Goal: Task Accomplishment & Management: Complete application form

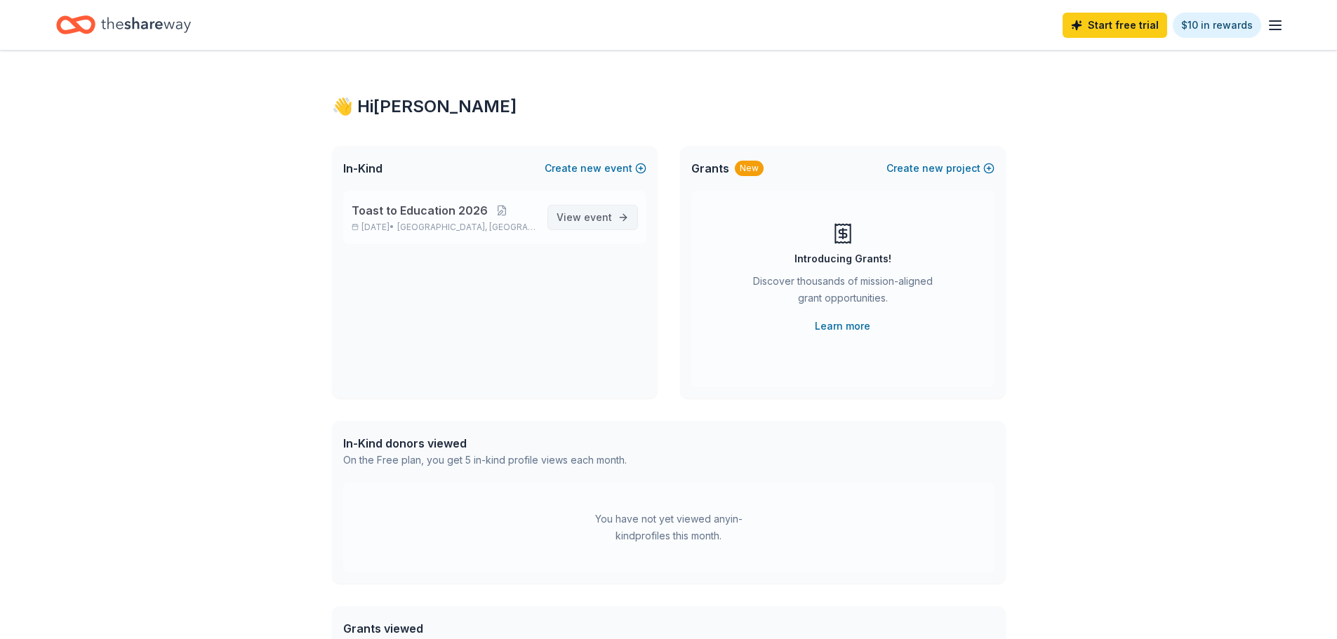
click at [578, 223] on span "View event" at bounding box center [584, 217] width 55 height 17
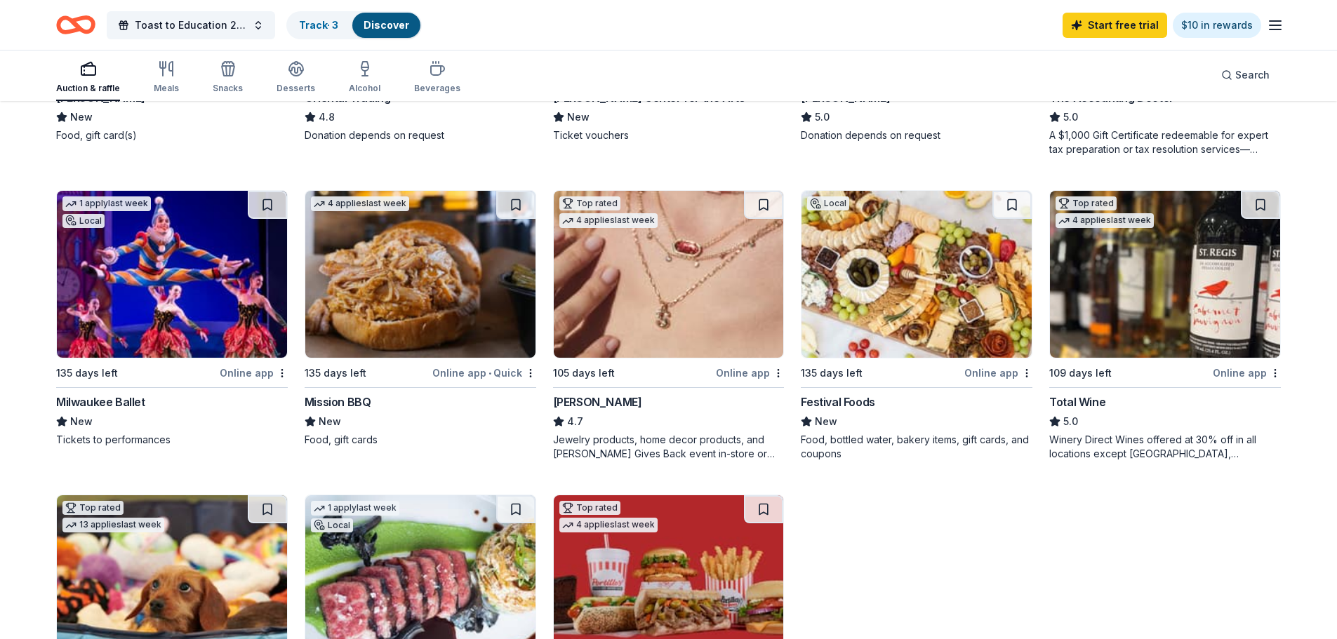
scroll to position [702, 0]
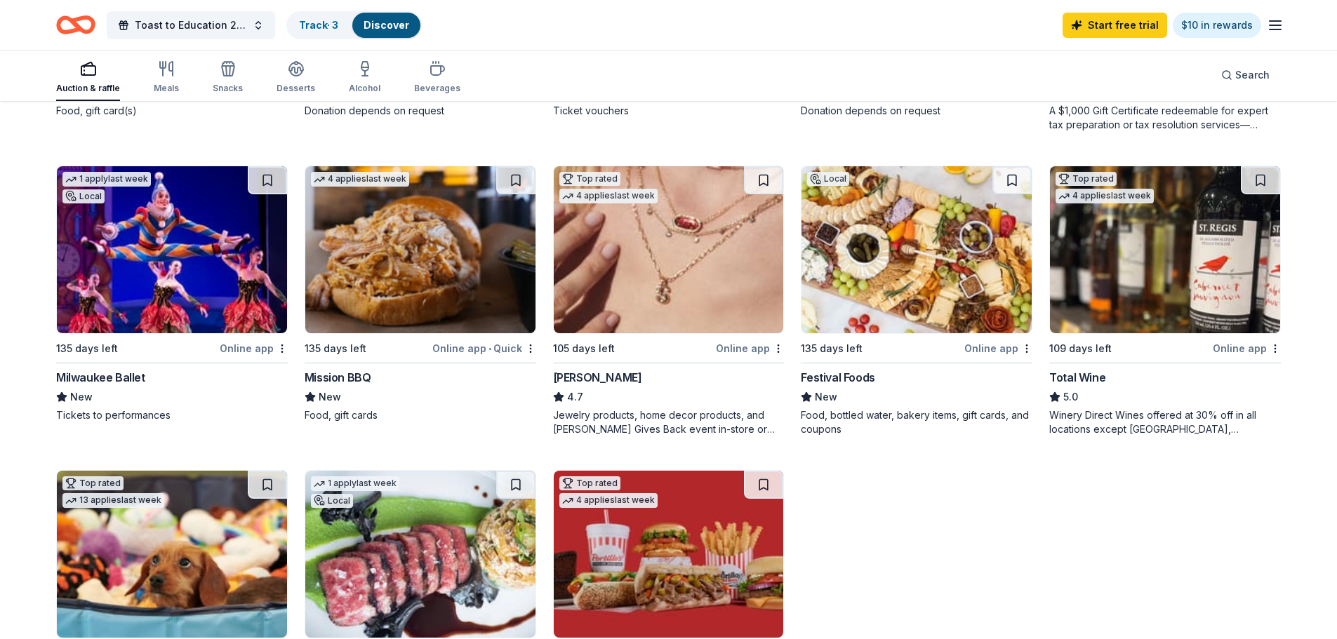
click at [367, 275] on img at bounding box center [420, 249] width 230 height 167
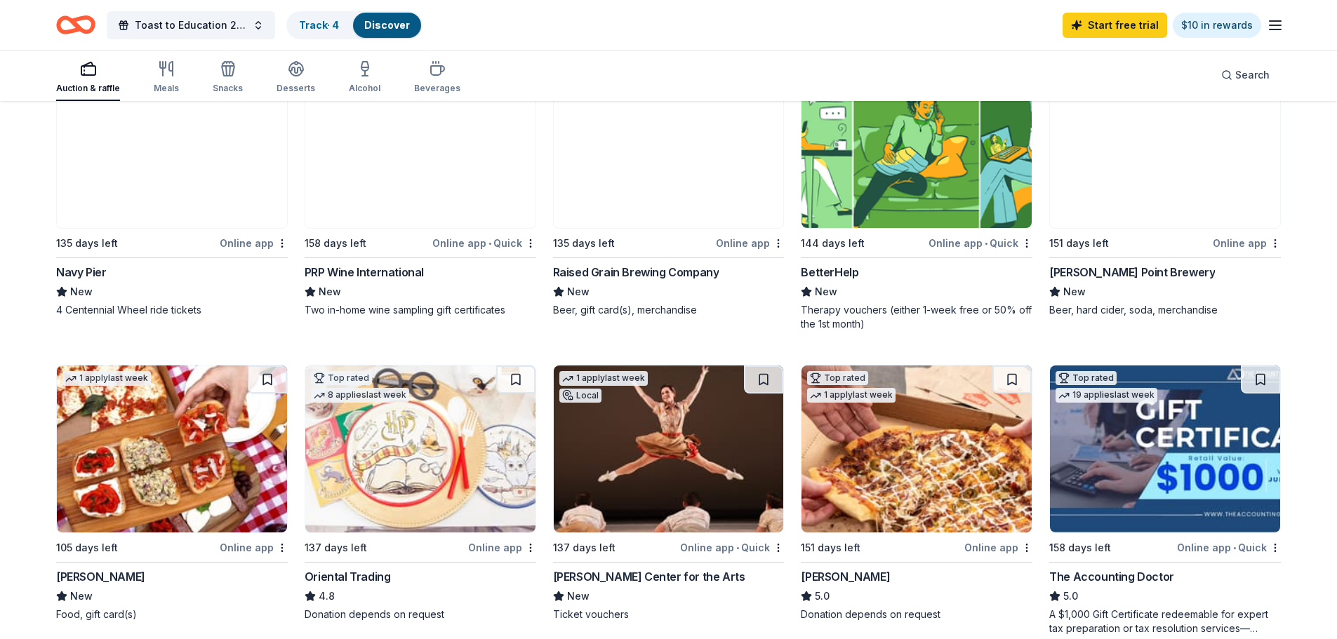
scroll to position [140, 0]
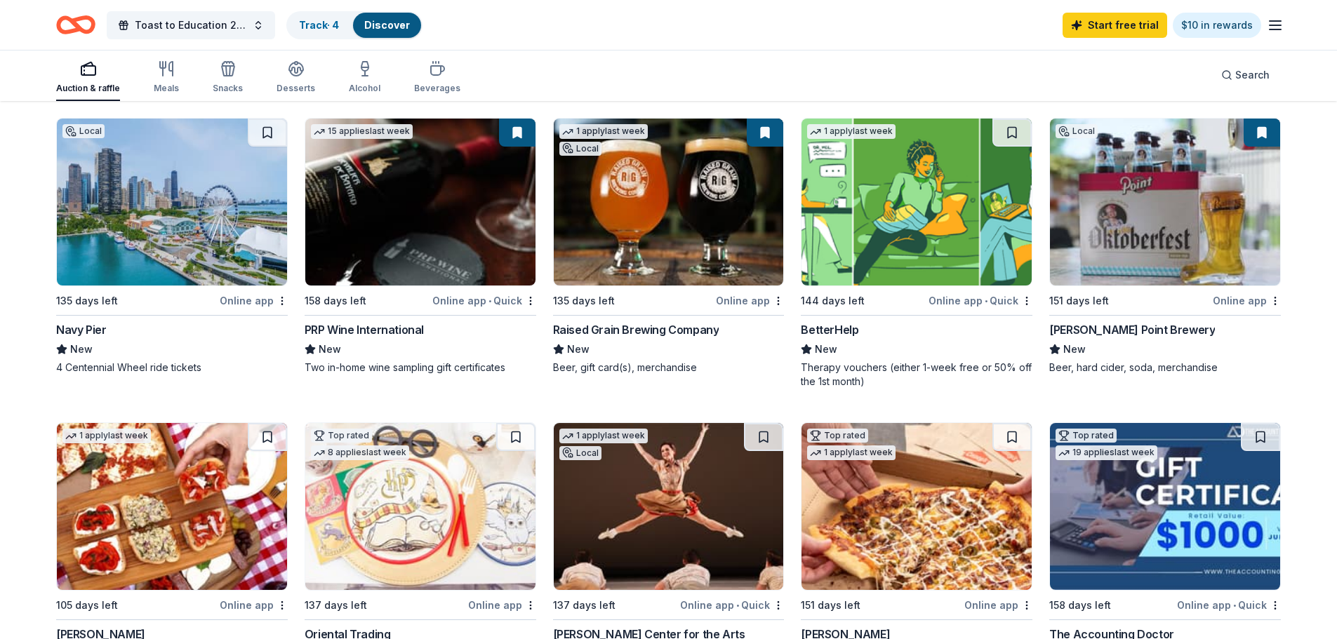
click at [618, 128] on div "1 apply last week" at bounding box center [603, 131] width 88 height 15
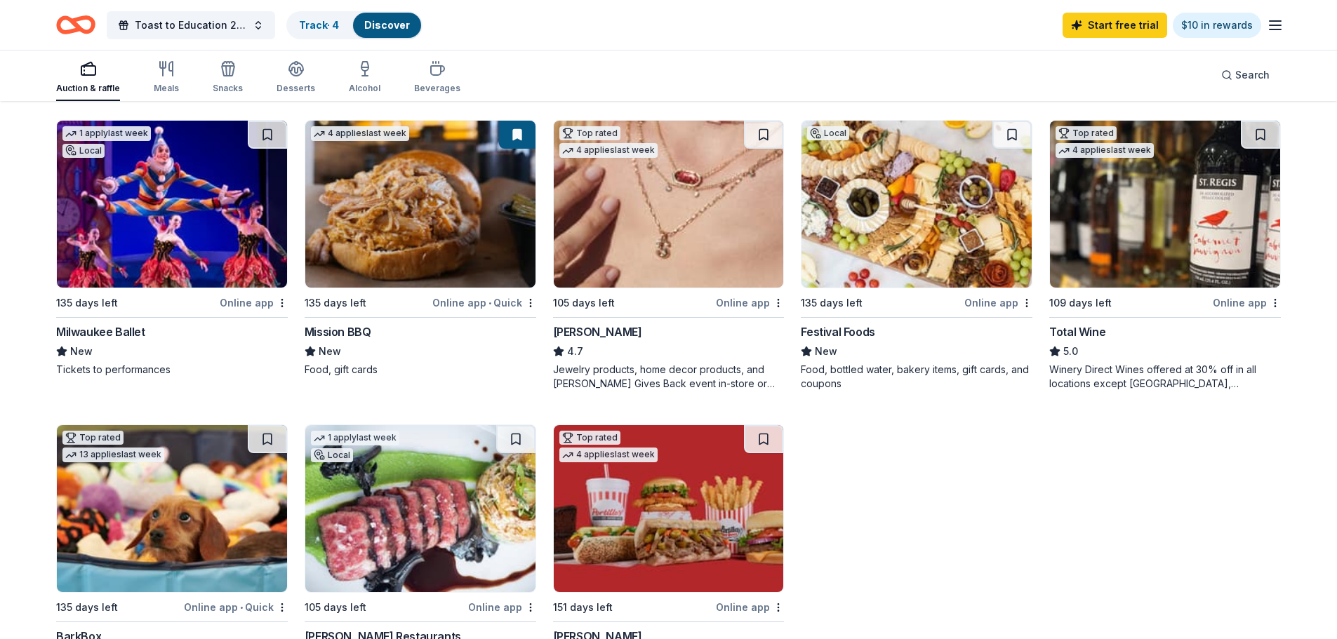
scroll to position [772, 0]
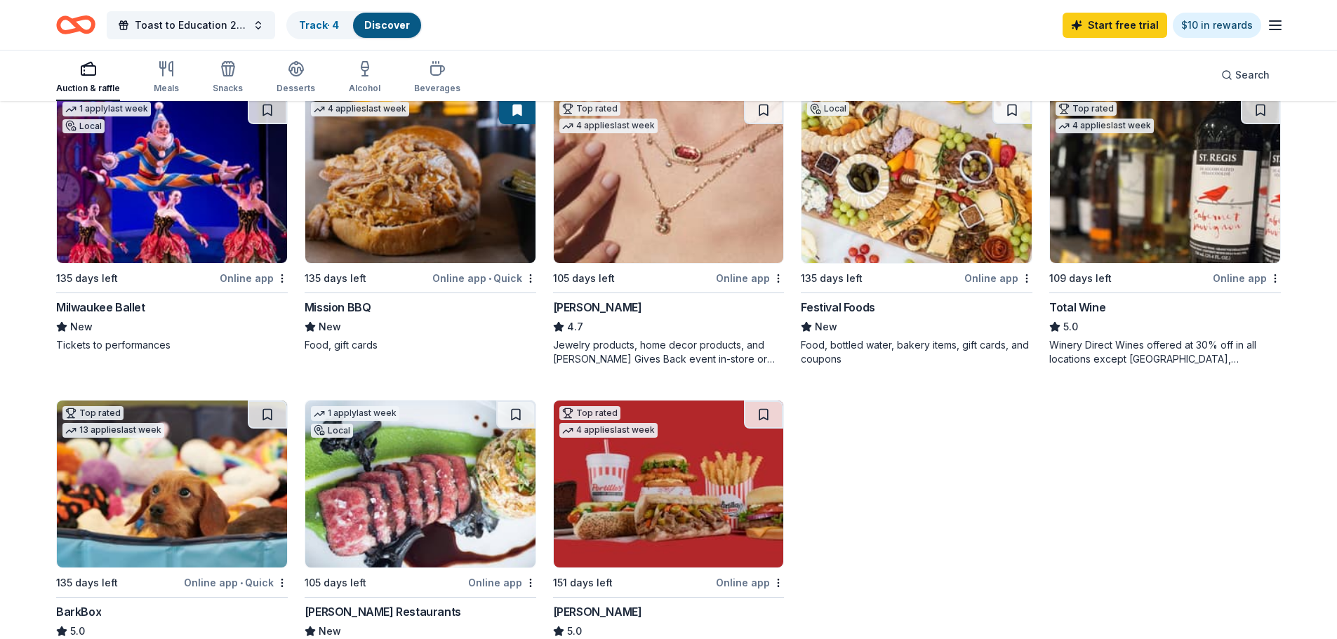
click at [850, 277] on div "135 days left" at bounding box center [832, 278] width 62 height 17
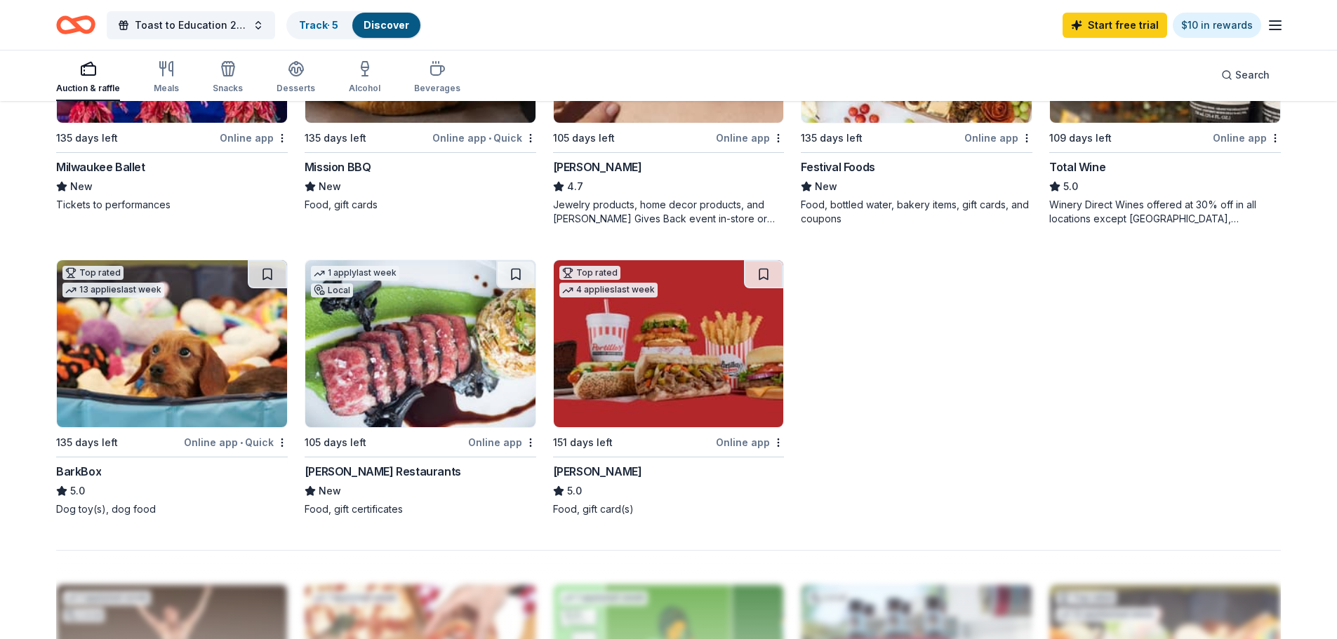
scroll to position [983, 0]
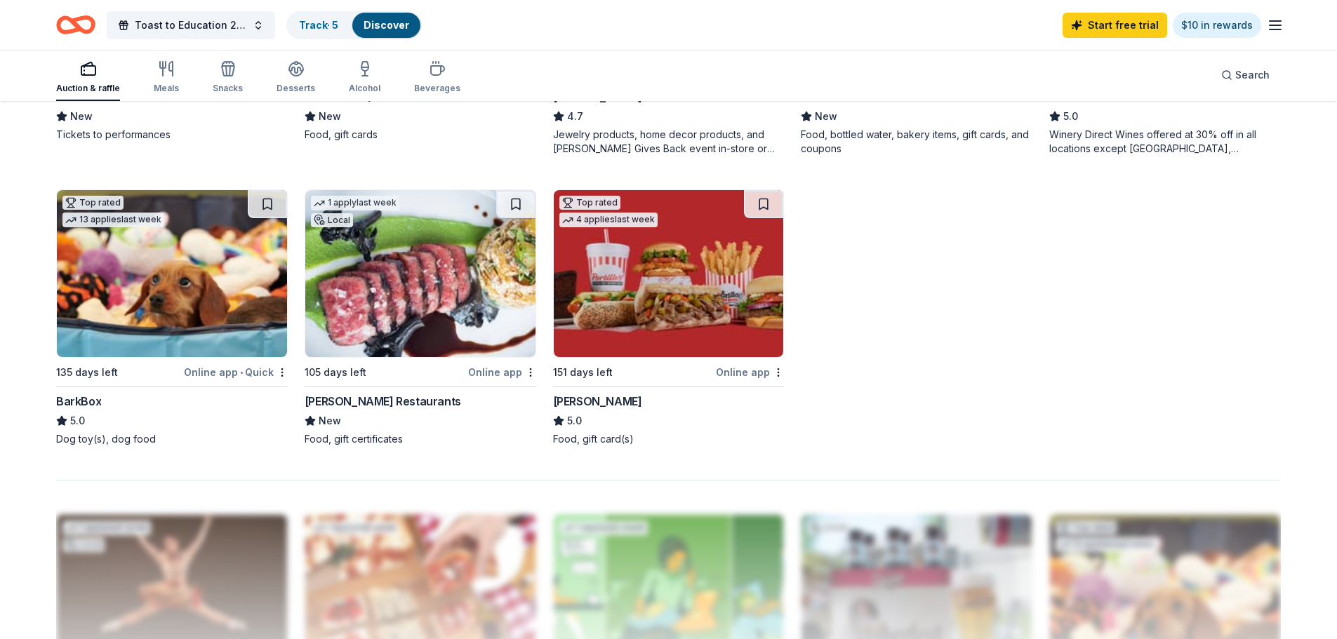
click at [404, 406] on div "[PERSON_NAME] Restaurants" at bounding box center [383, 401] width 157 height 17
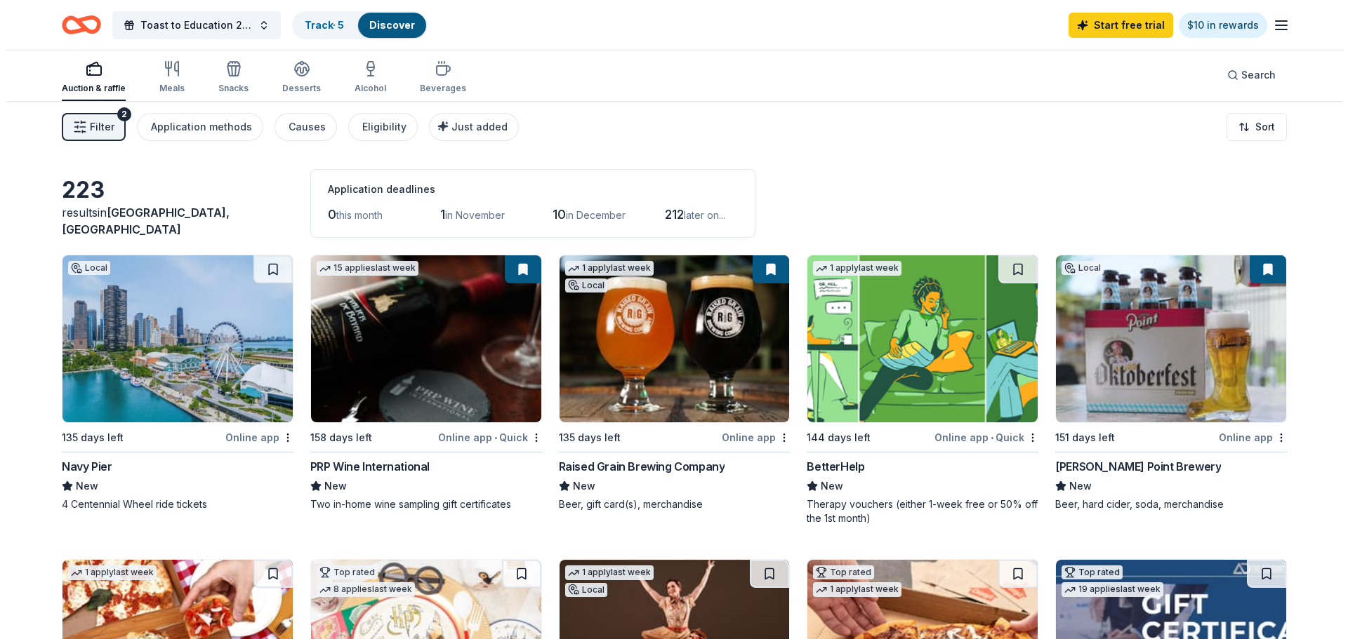
scroll to position [0, 0]
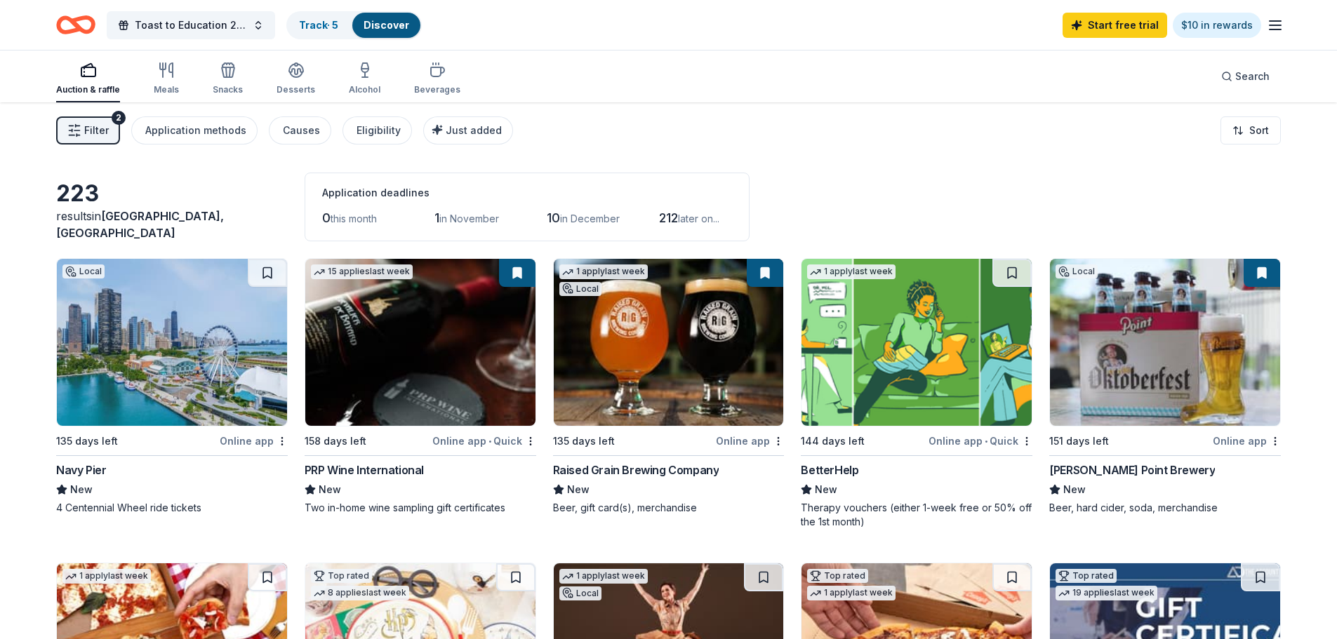
click at [74, 133] on icon "button" at bounding box center [74, 131] width 14 height 14
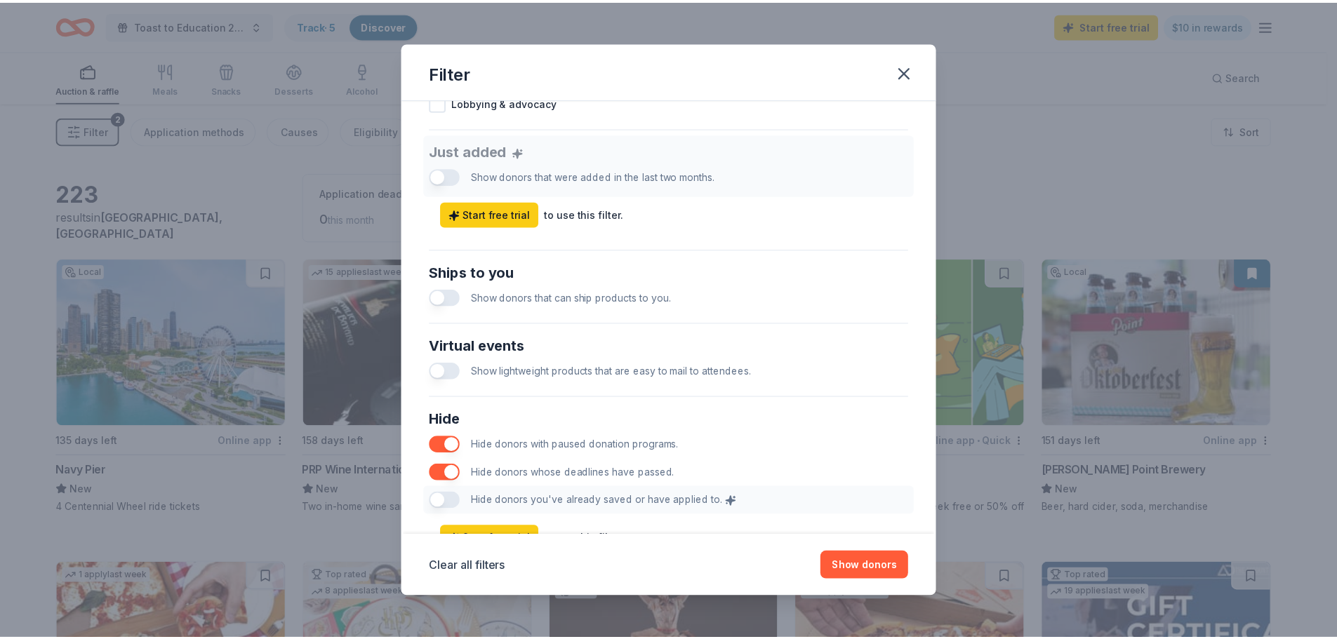
scroll to position [562, 0]
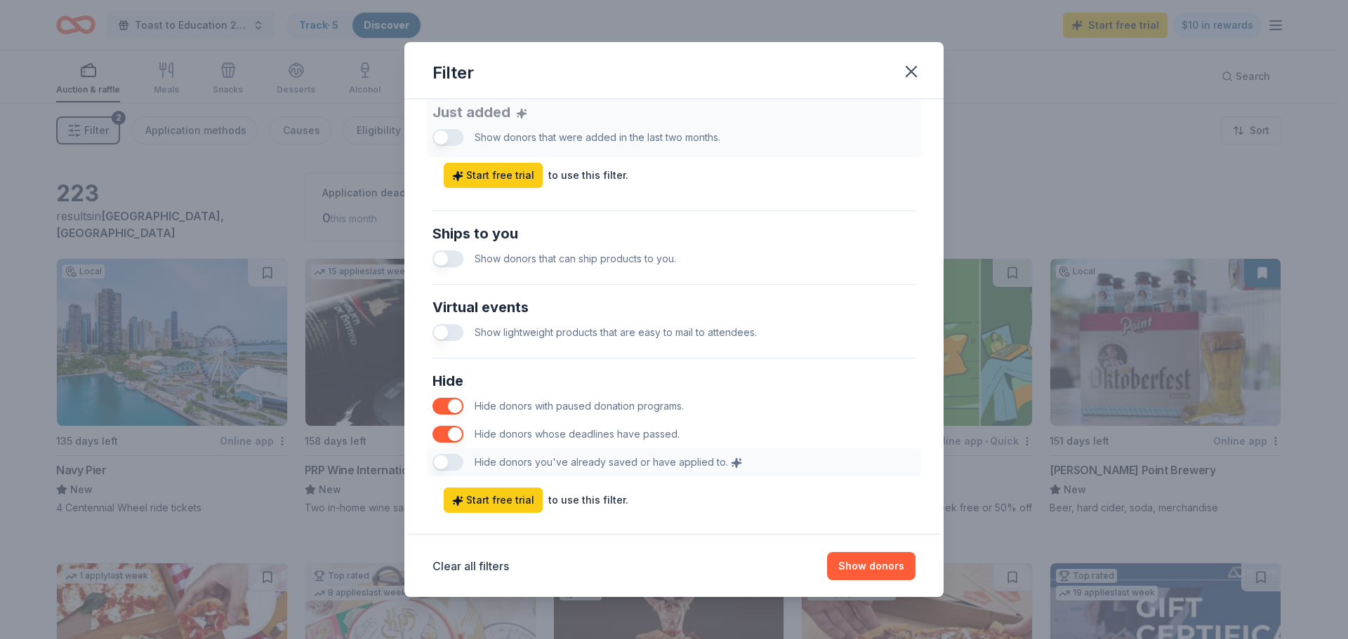
click at [451, 260] on button "button" at bounding box center [447, 259] width 31 height 17
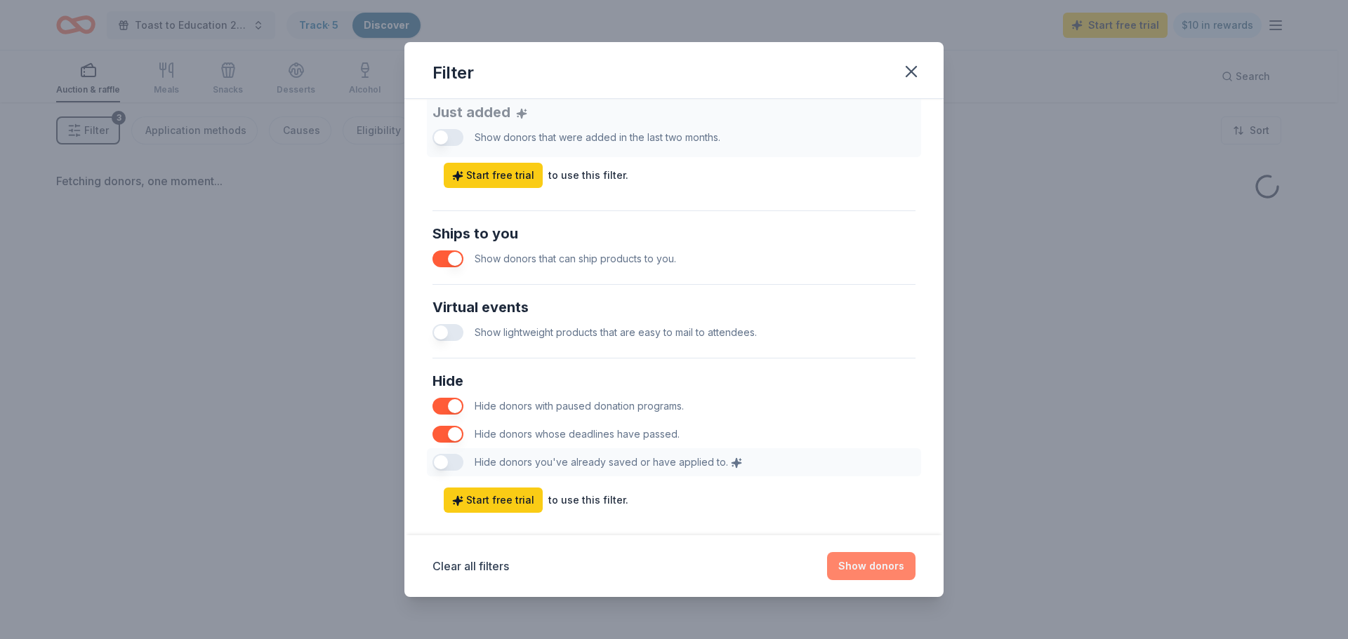
click at [871, 571] on button "Show donors" at bounding box center [871, 566] width 88 height 28
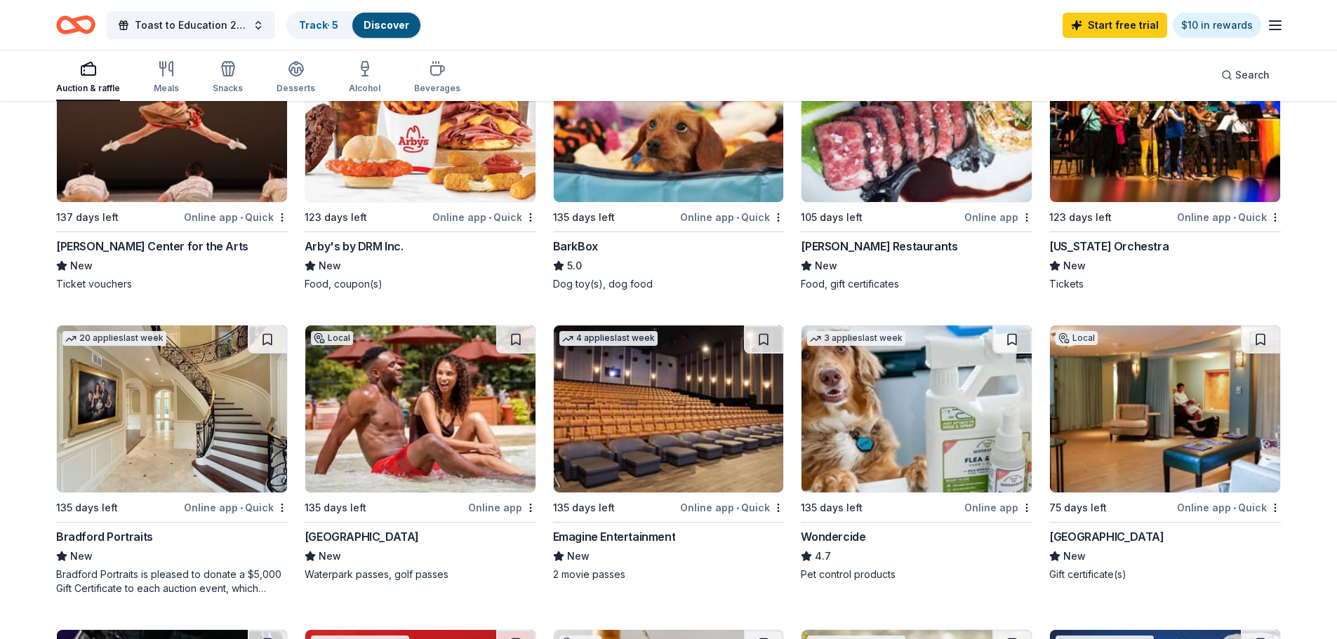
scroll to position [281, 0]
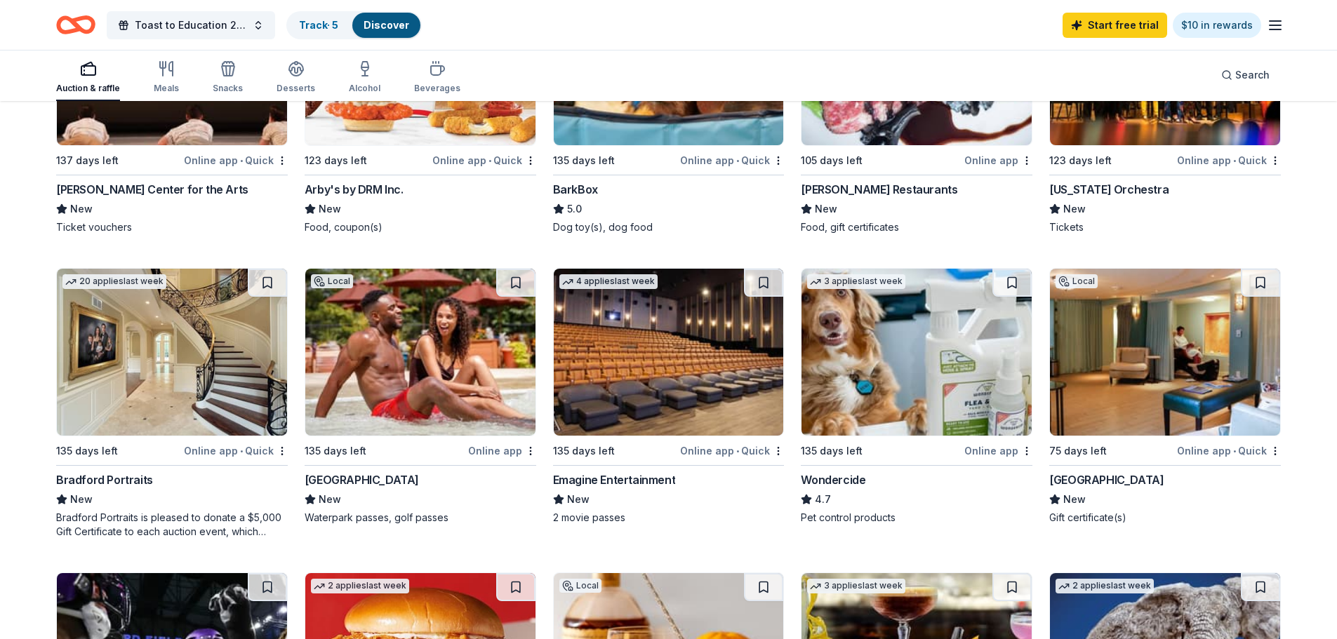
click at [1143, 405] on img at bounding box center [1165, 352] width 230 height 167
click at [1266, 278] on button at bounding box center [1260, 283] width 39 height 28
click at [1262, 279] on button at bounding box center [1262, 283] width 37 height 28
click at [1255, 285] on button at bounding box center [1262, 283] width 37 height 28
click at [1078, 284] on div "Local" at bounding box center [1077, 281] width 42 height 14
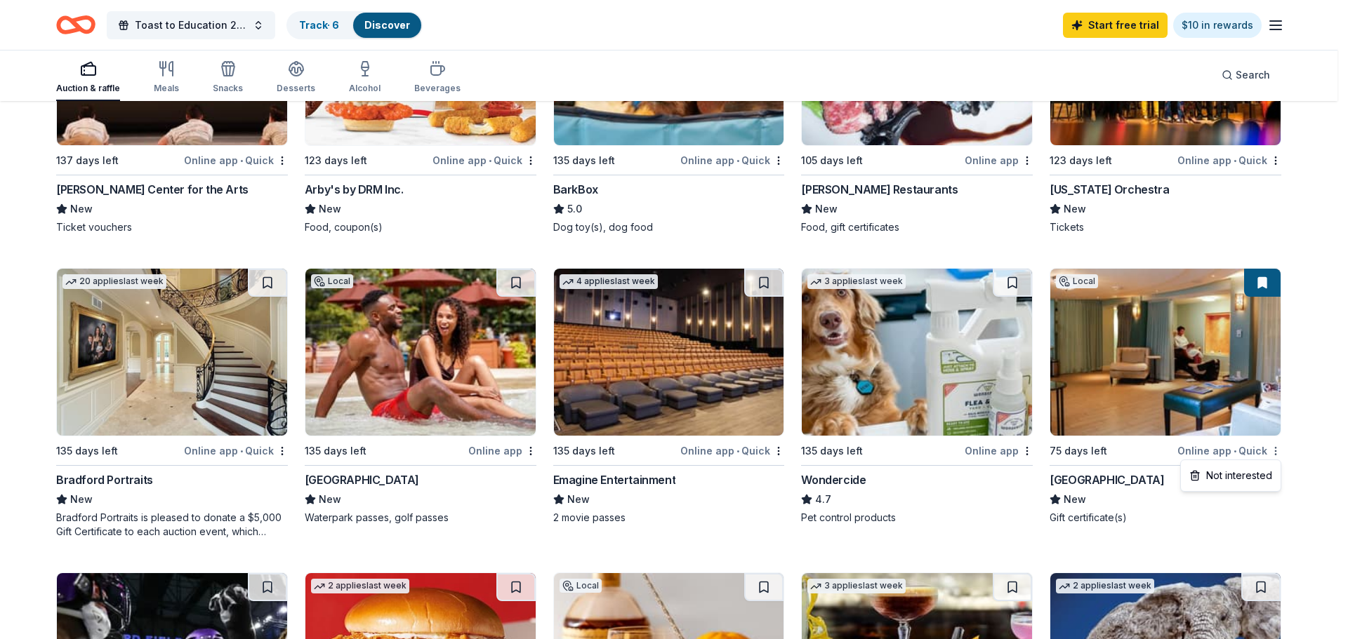
click at [1276, 359] on html "Toast to Education 2026 Track · 6 Discover Start free trial $10 in rewards Auct…" at bounding box center [674, 38] width 1348 height 639
click at [1264, 482] on div "Not interested" at bounding box center [1231, 475] width 94 height 25
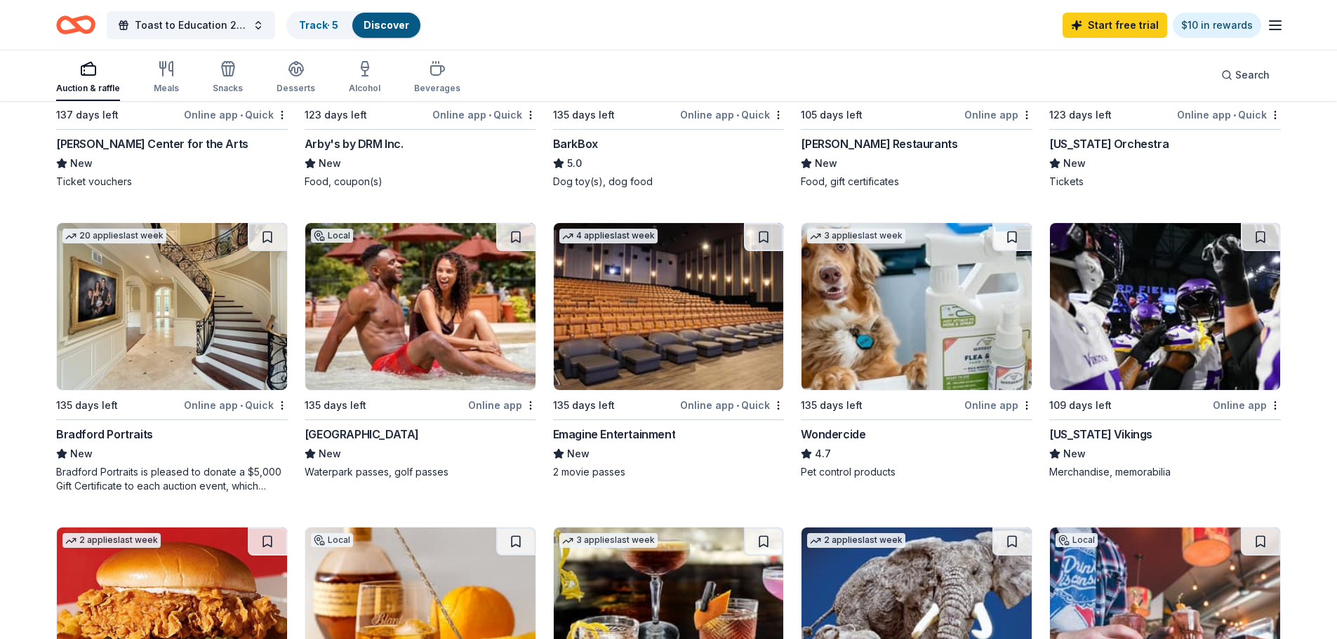
scroll to position [351, 0]
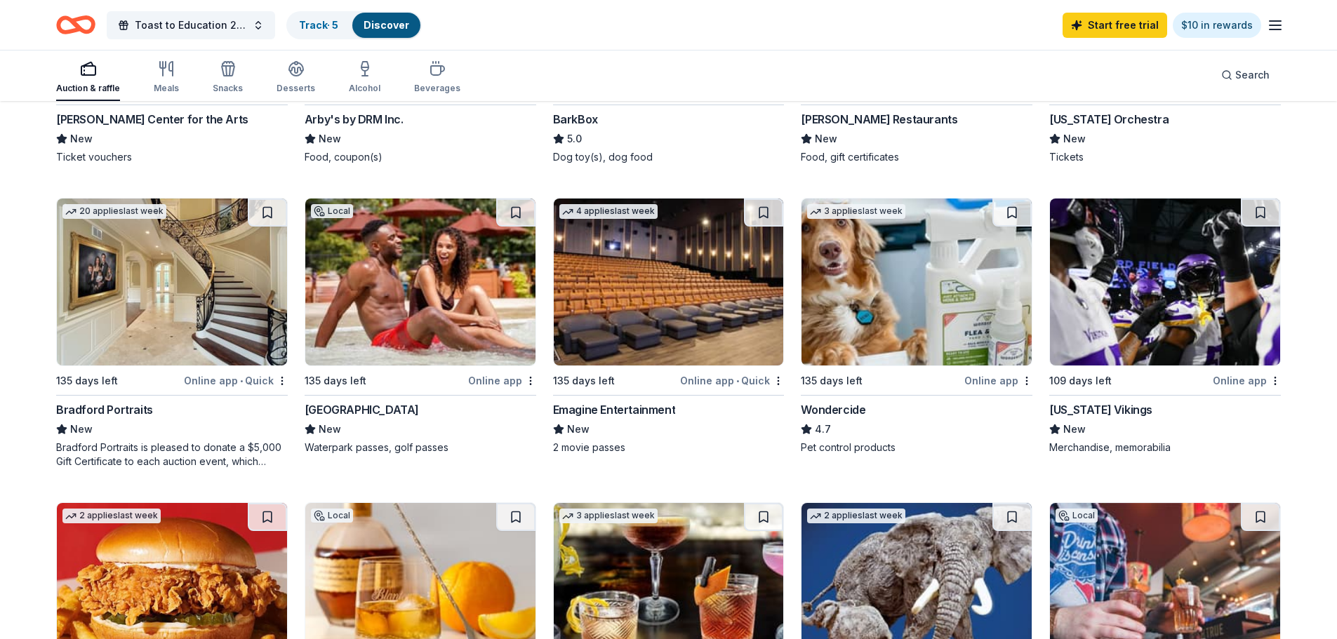
click at [387, 277] on img at bounding box center [420, 282] width 230 height 167
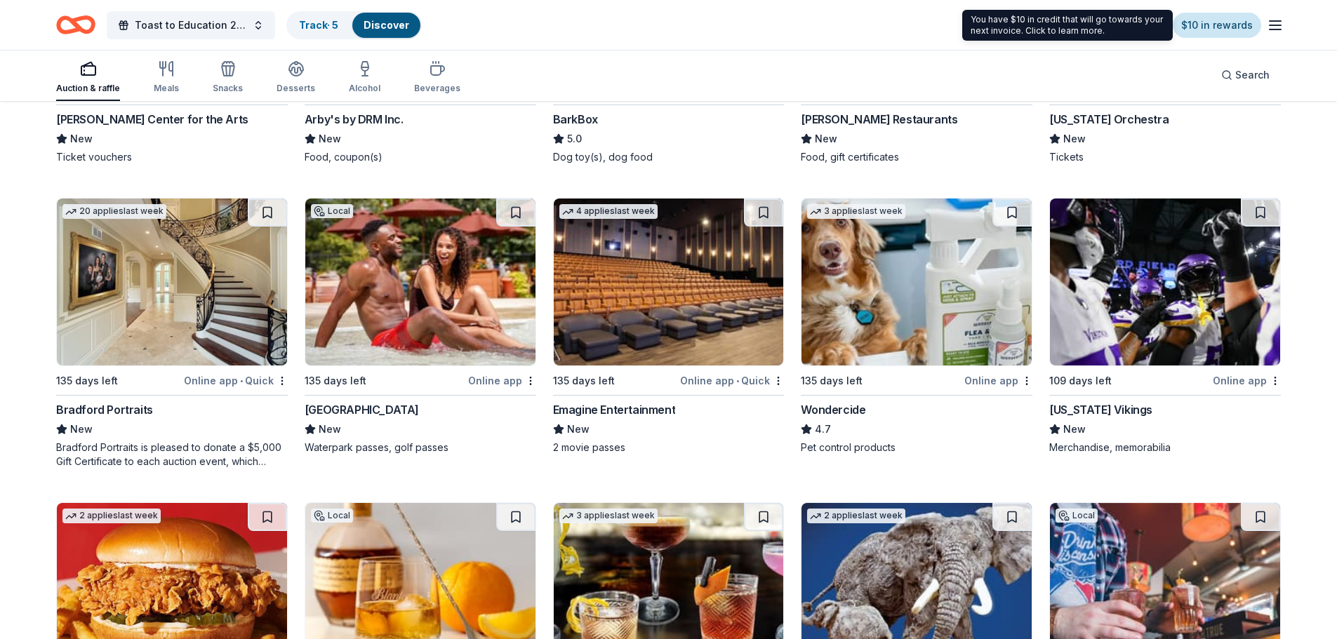
click at [1214, 19] on link "$10 in rewards" at bounding box center [1217, 25] width 88 height 25
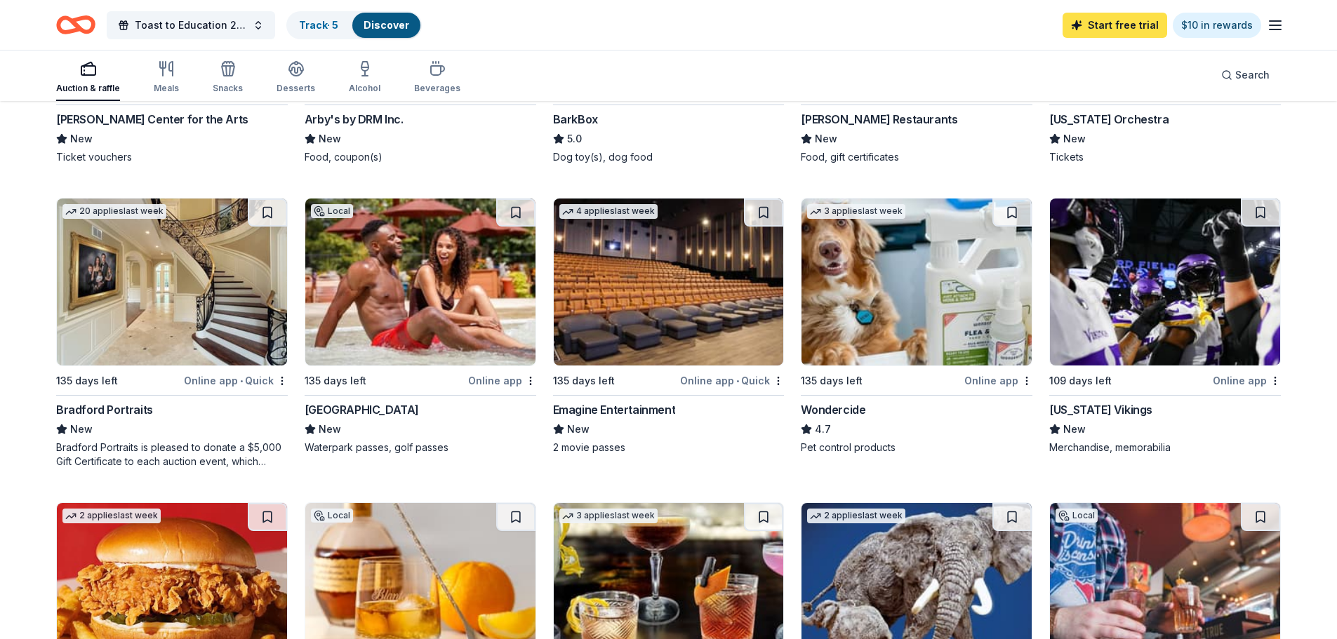
click at [1129, 22] on link "Start free trial" at bounding box center [1115, 25] width 105 height 25
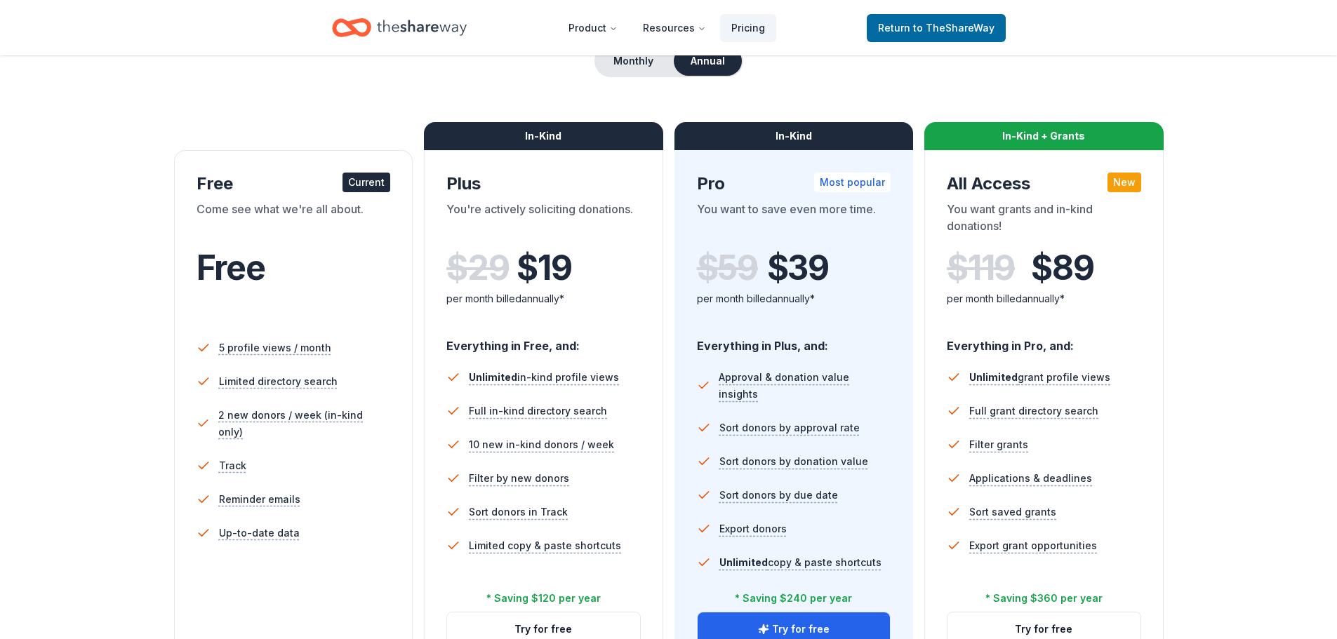
scroll to position [70, 0]
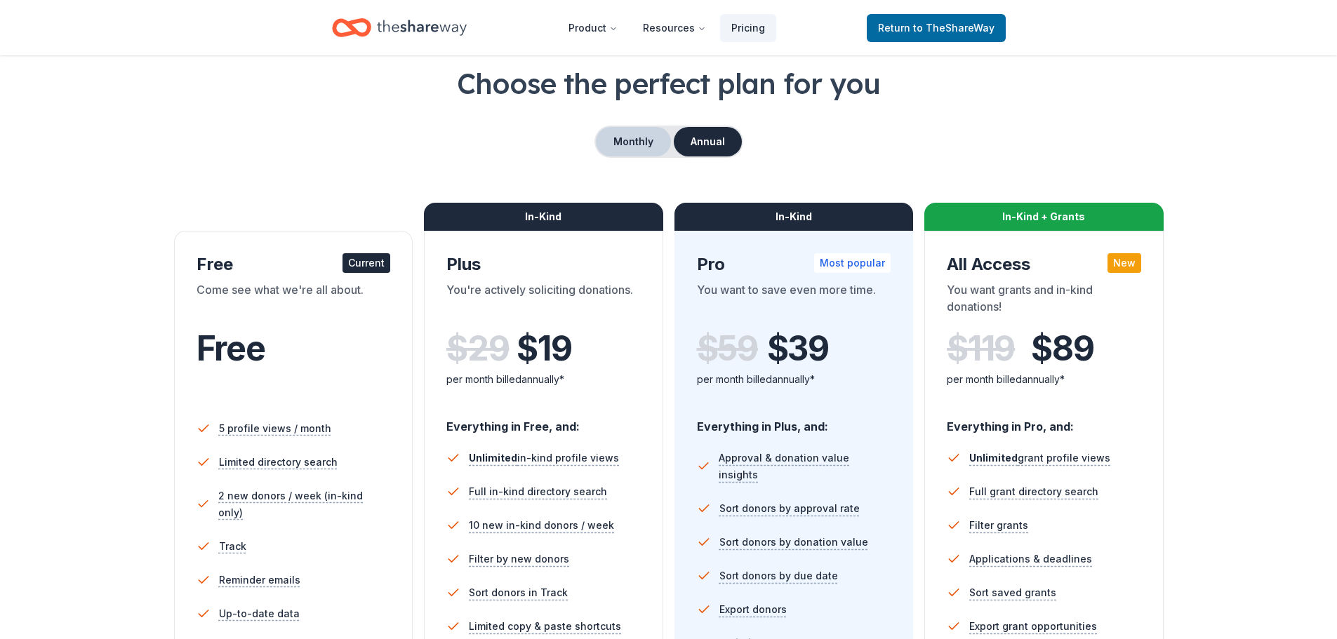
click at [651, 139] on button "Monthly" at bounding box center [633, 141] width 75 height 29
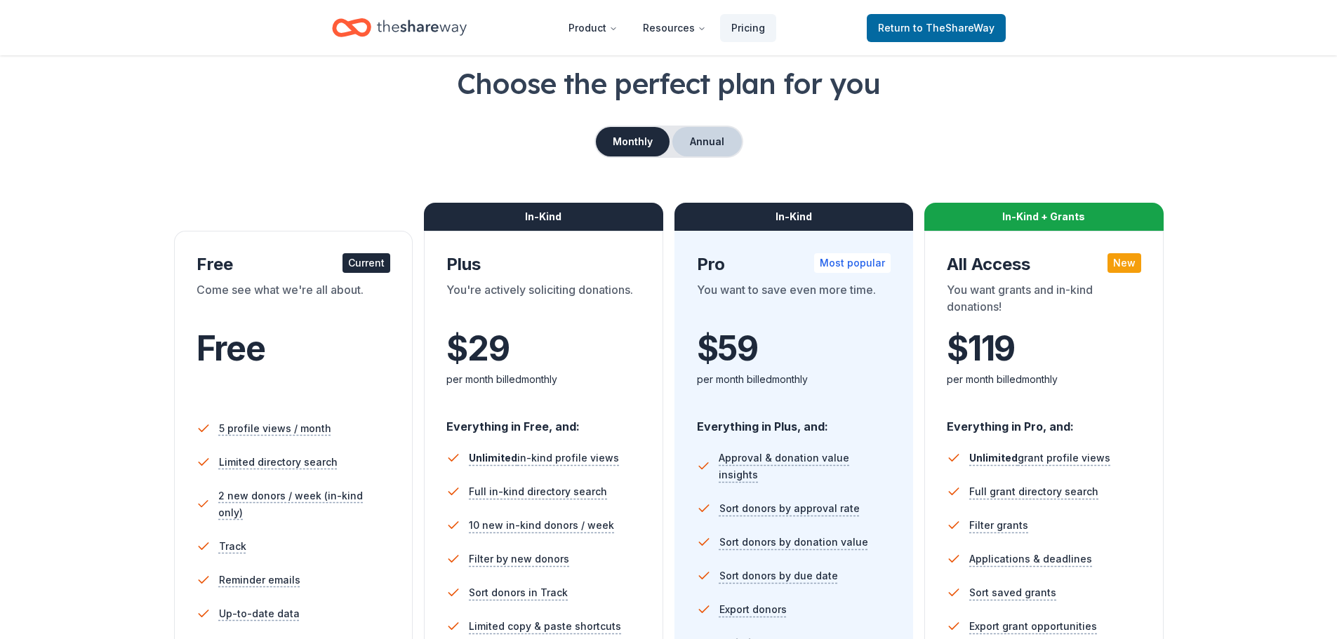
click at [697, 140] on button "Annual" at bounding box center [706, 141] width 69 height 29
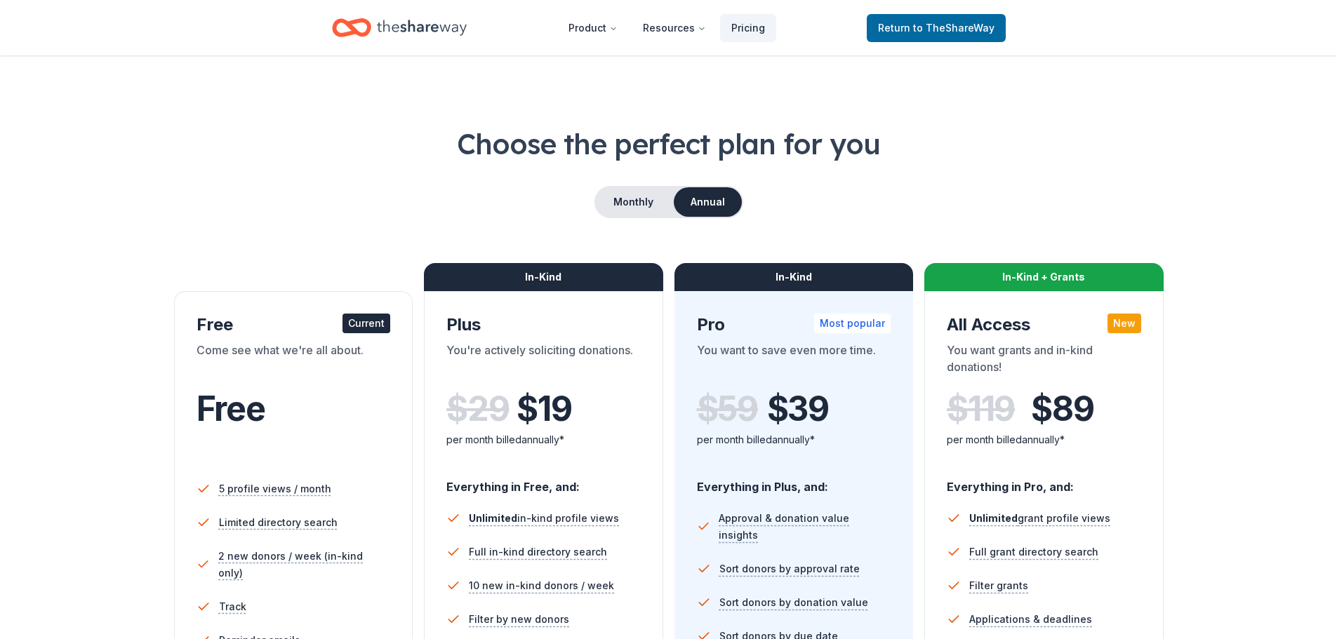
scroll to position [0, 0]
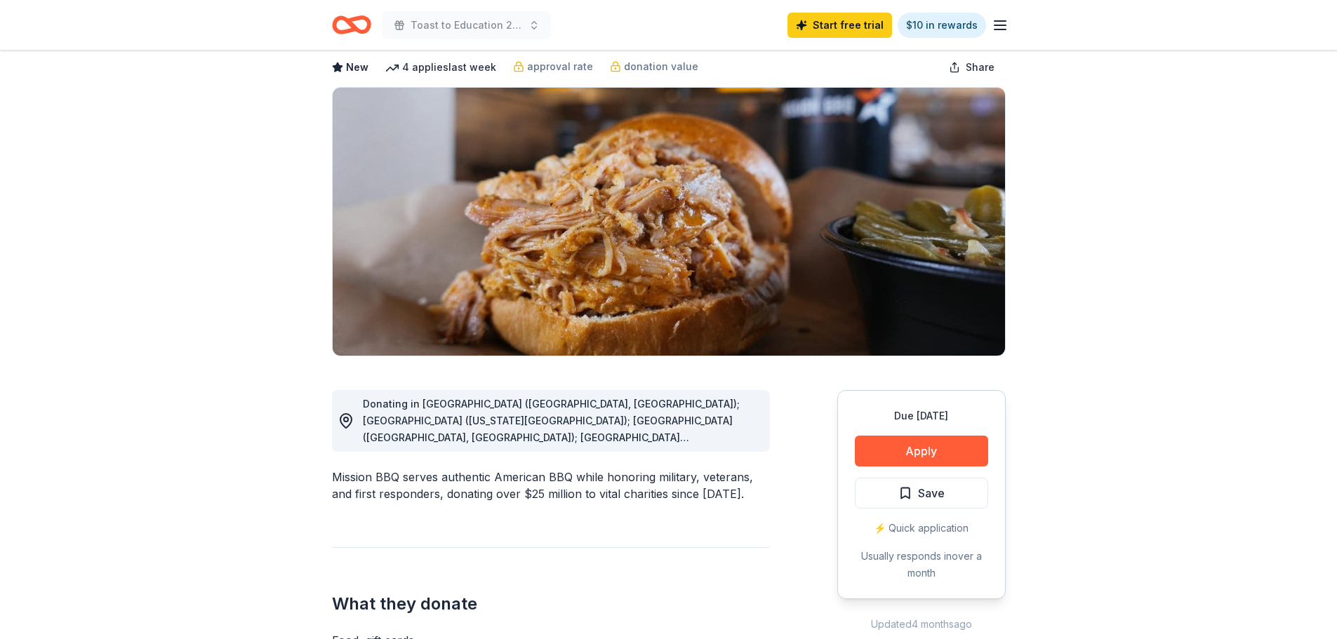
scroll to position [140, 0]
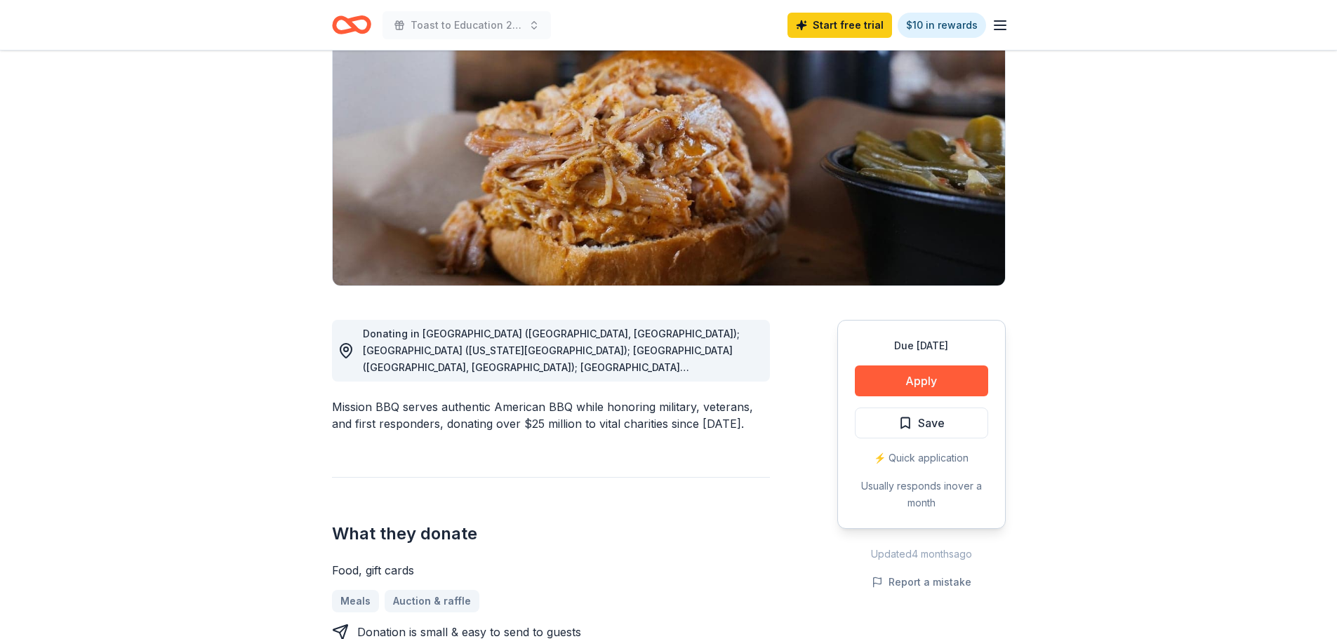
click at [343, 347] on icon at bounding box center [346, 351] width 17 height 17
click at [652, 362] on span "Donating in AZ (Paradise Valley, Surprise); CO (Colorado Springs); CT (Orange, …" at bounding box center [560, 553] width 394 height 450
click at [751, 370] on span "Donating in AZ (Paradise Valley, Surprise); CO (Colorado Springs); CT (Orange, …" at bounding box center [560, 553] width 394 height 450
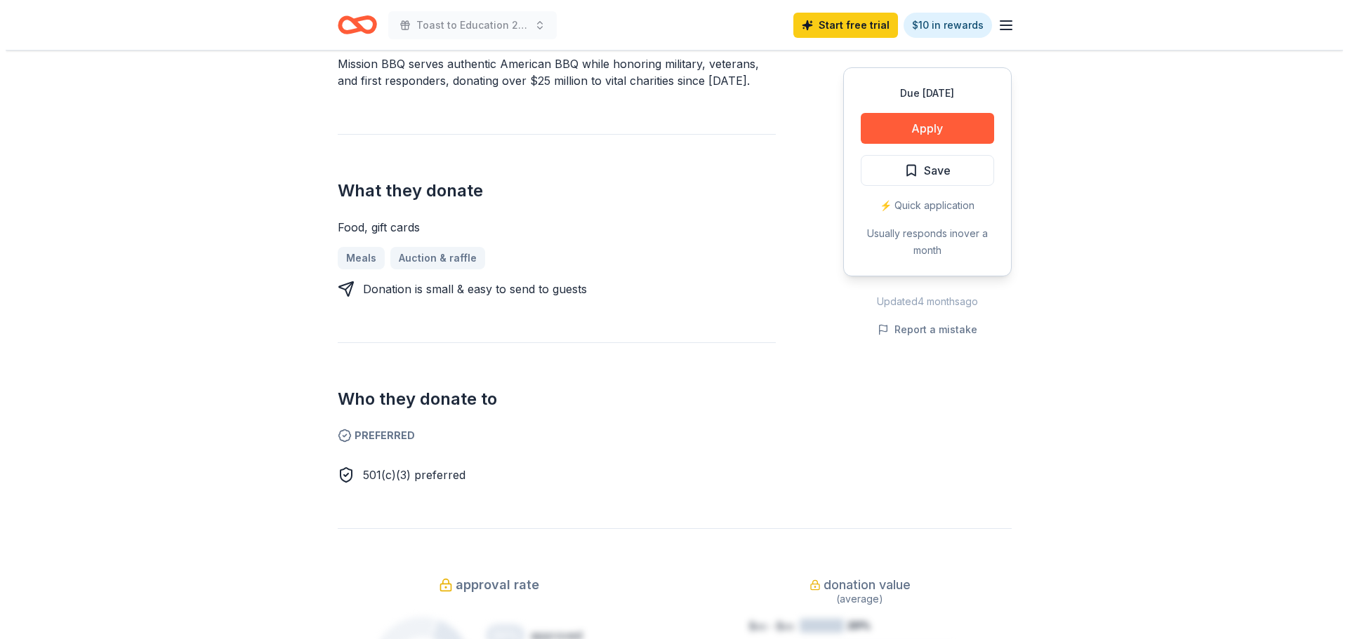
scroll to position [211, 0]
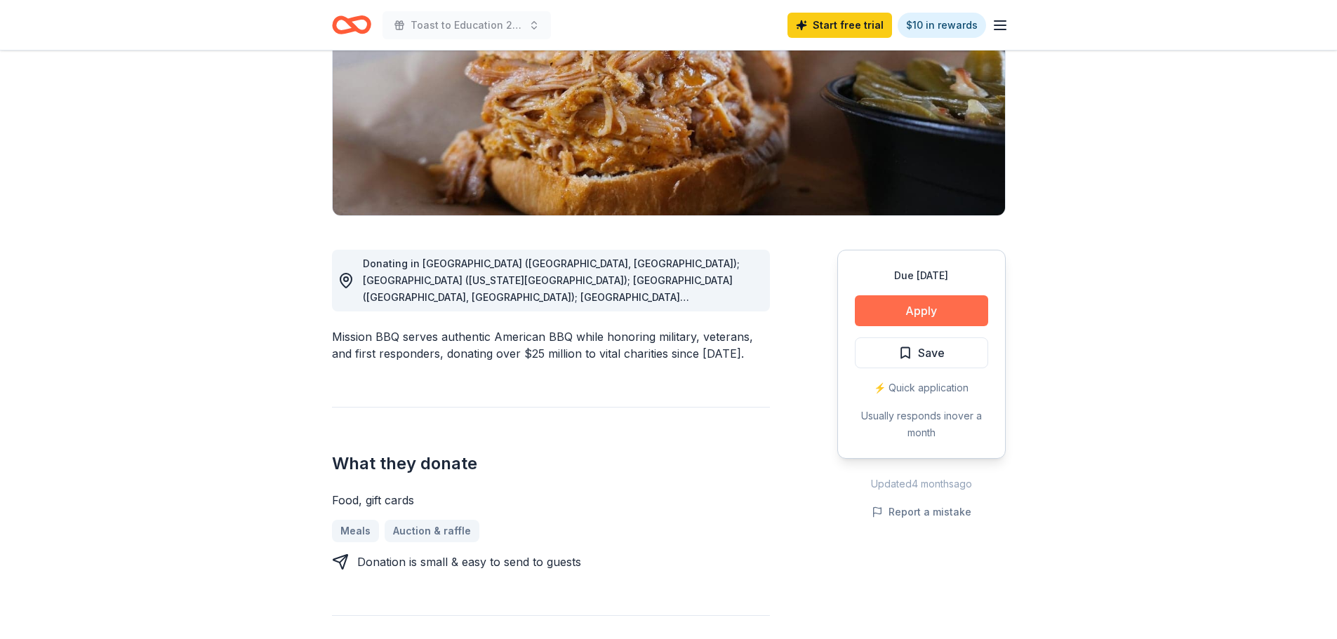
click at [955, 310] on button "Apply" at bounding box center [921, 311] width 133 height 31
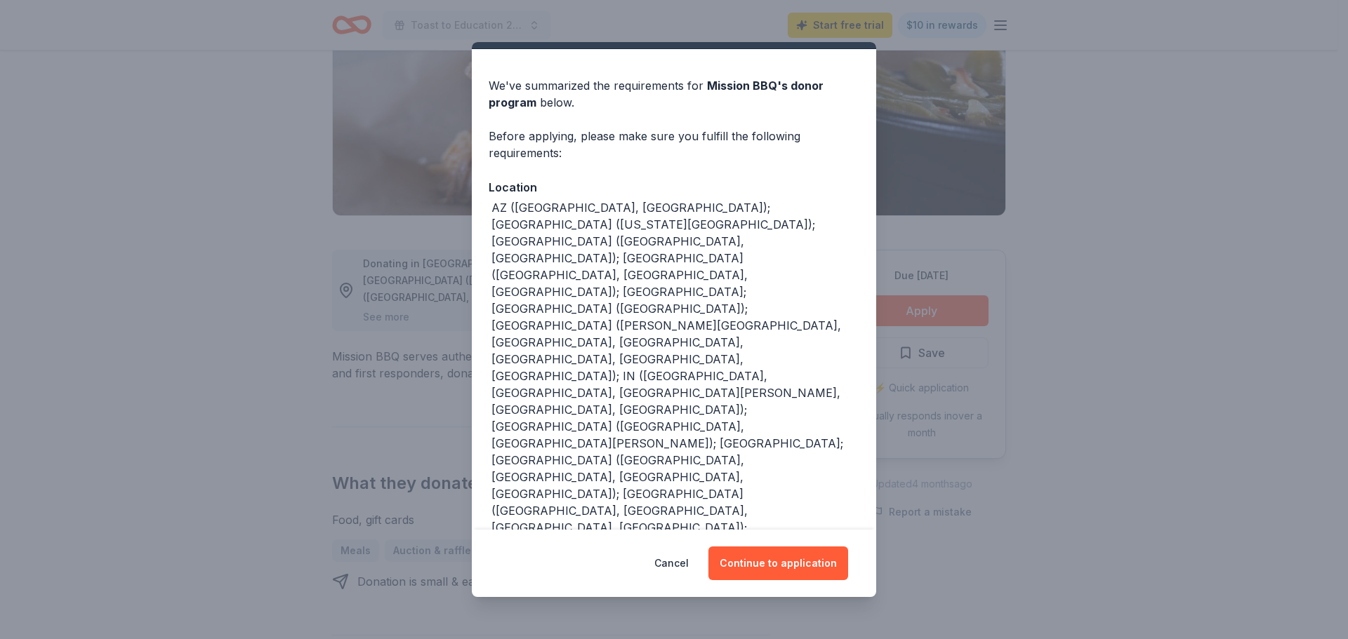
scroll to position [51, 0]
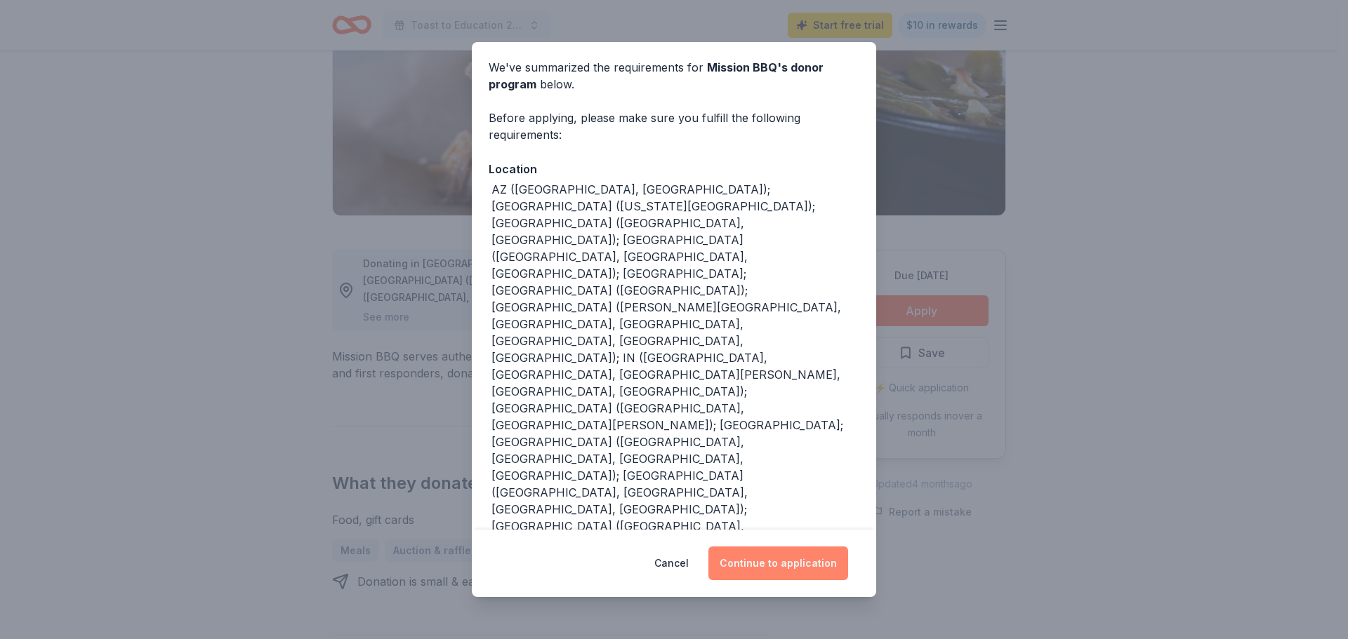
click at [770, 563] on button "Continue to application" at bounding box center [778, 564] width 140 height 34
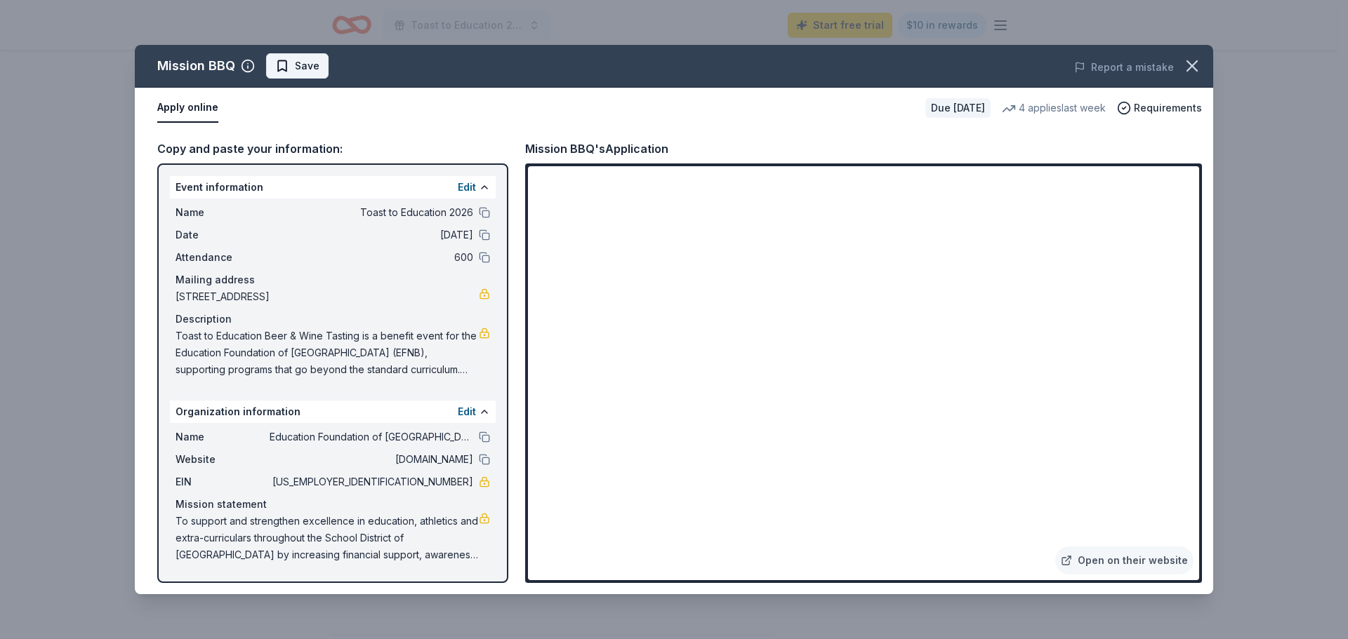
click at [291, 68] on span "Save" at bounding box center [297, 66] width 44 height 17
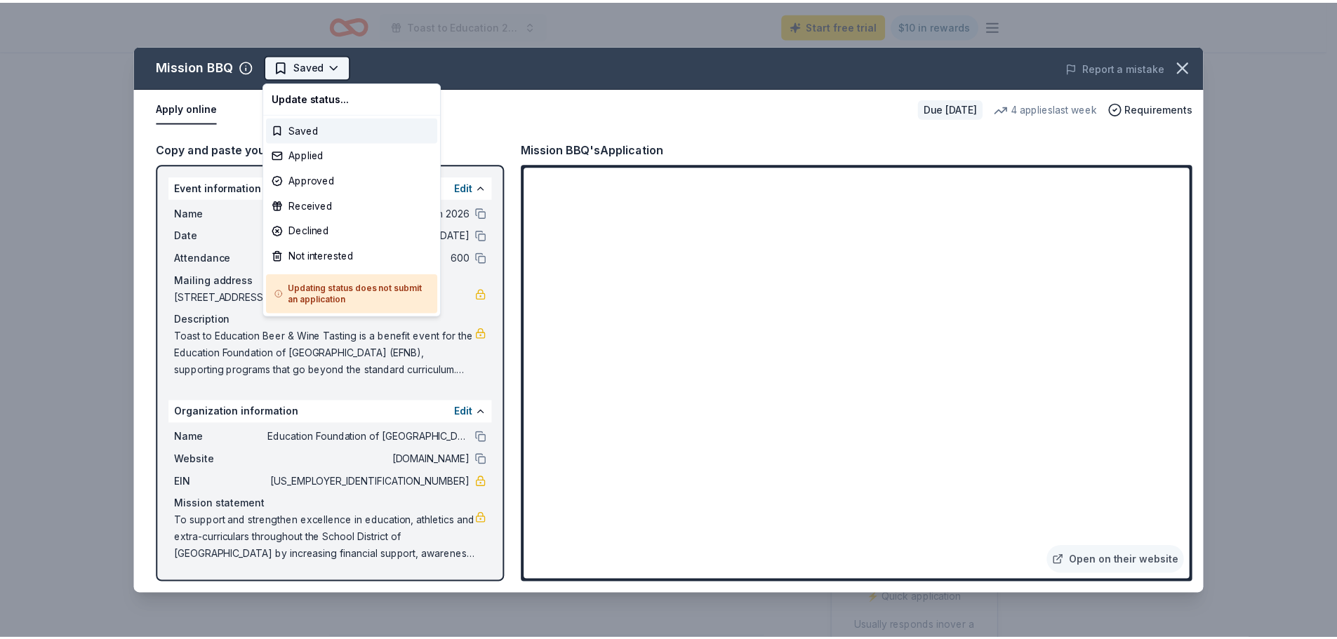
scroll to position [0, 0]
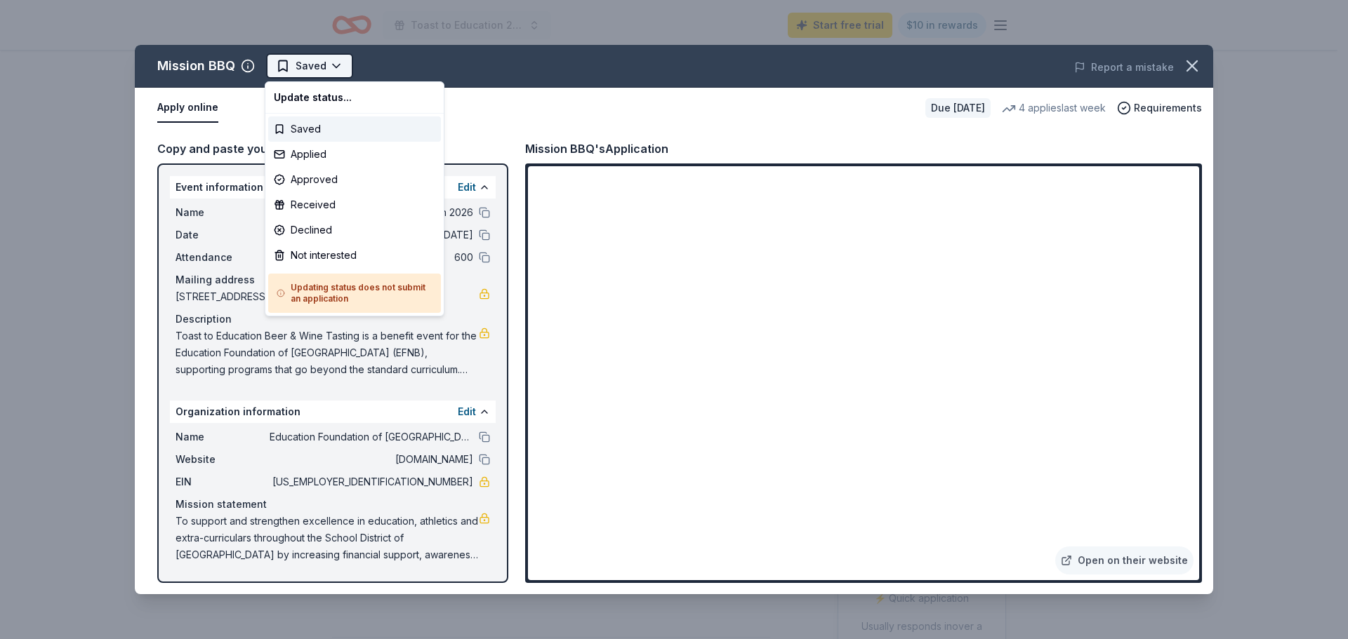
click at [340, 67] on html "Toast to Education 2026 Start free trial $10 in rewards Due in 135 days Share M…" at bounding box center [674, 319] width 1348 height 639
click at [329, 154] on div "Applied" at bounding box center [354, 154] width 173 height 25
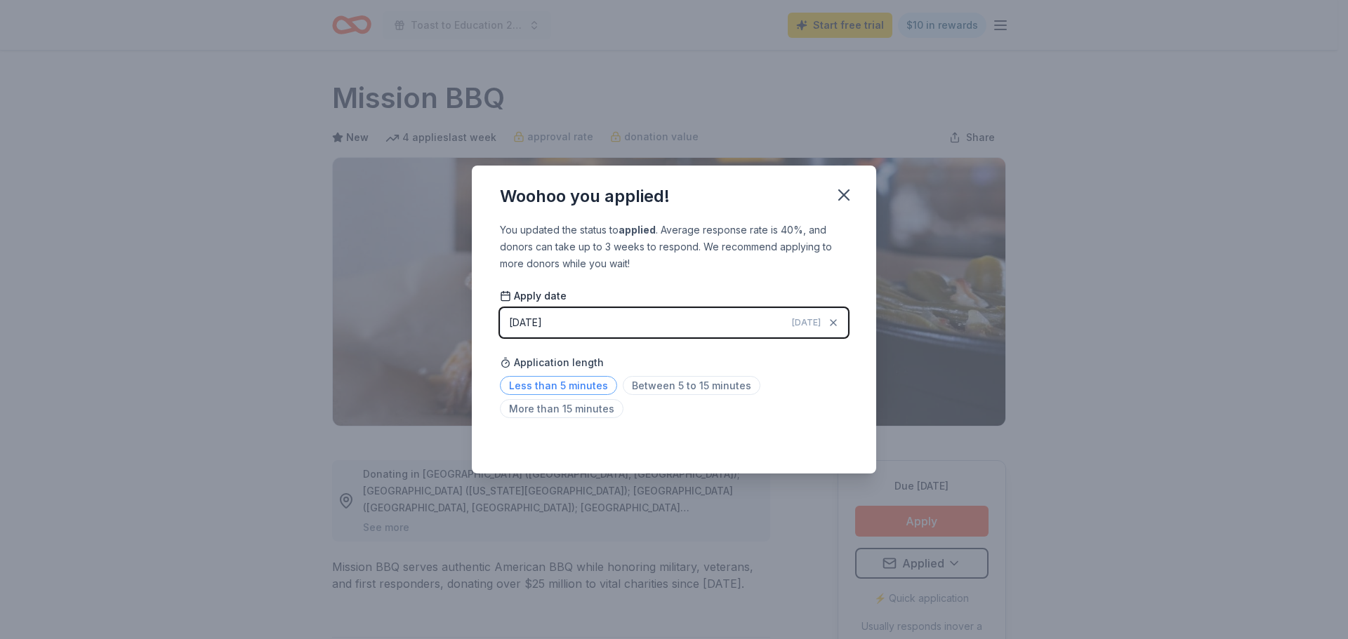
click at [585, 385] on span "Less than 5 minutes" at bounding box center [558, 385] width 117 height 19
click at [847, 190] on icon "button" at bounding box center [844, 195] width 20 height 20
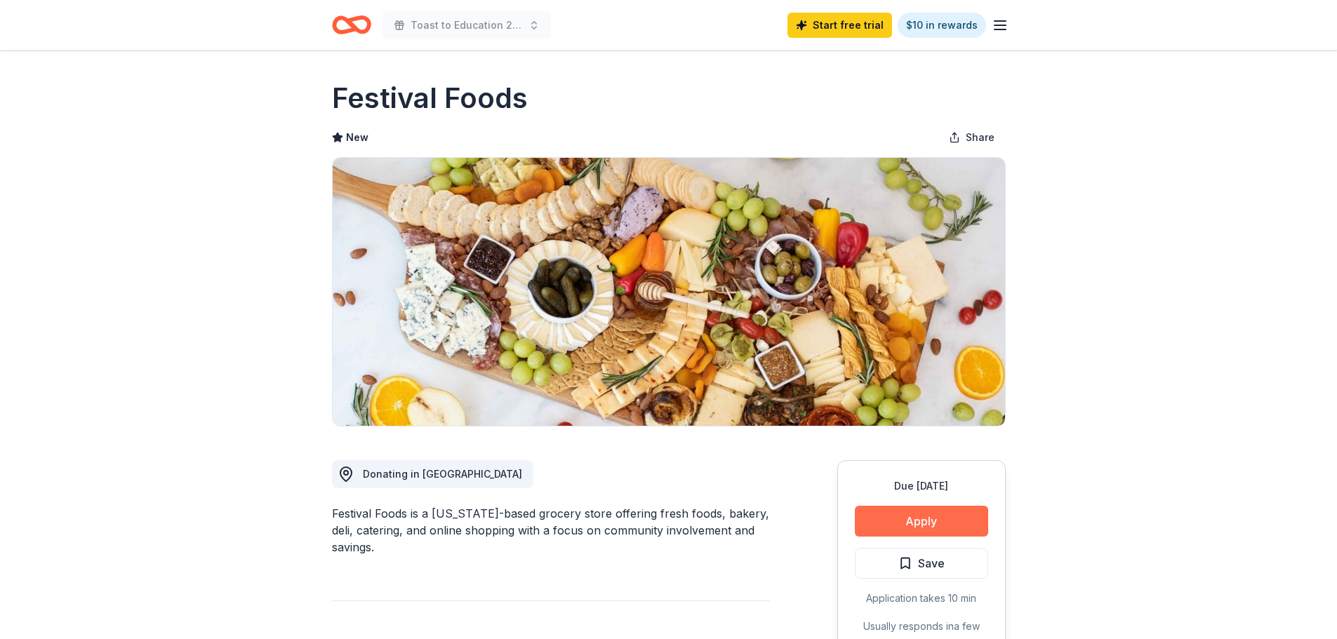
click at [939, 521] on button "Apply" at bounding box center [921, 521] width 133 height 31
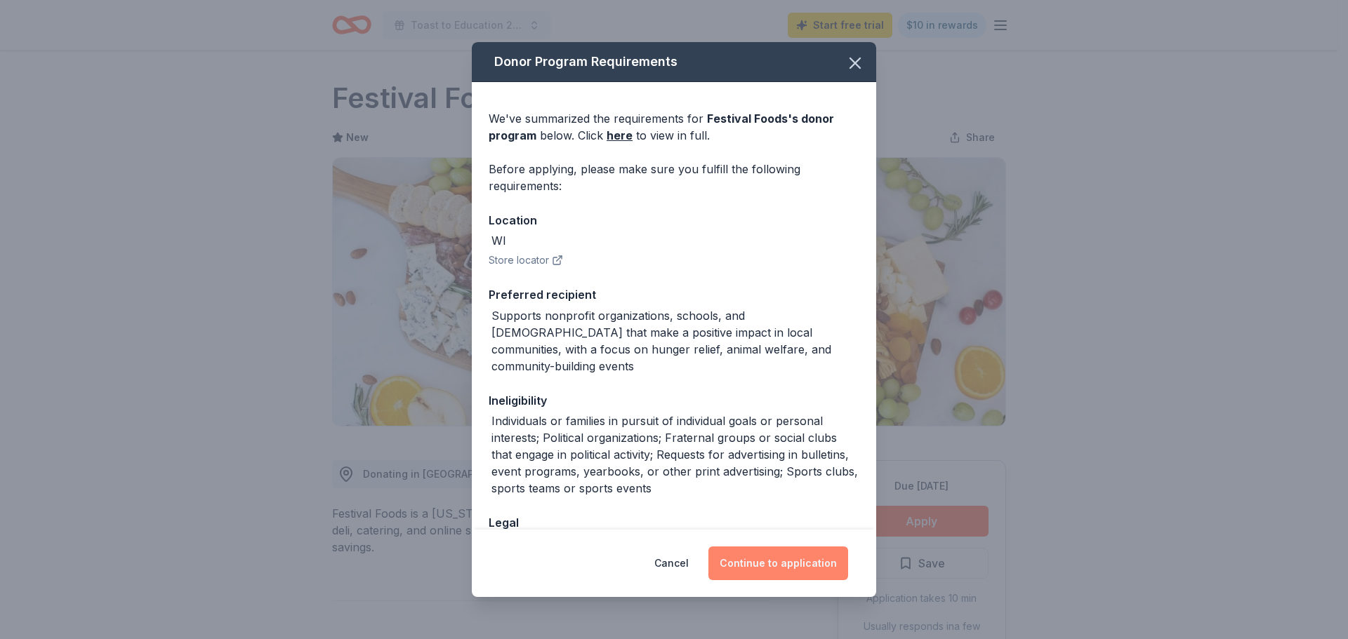
click at [768, 557] on button "Continue to application" at bounding box center [778, 564] width 140 height 34
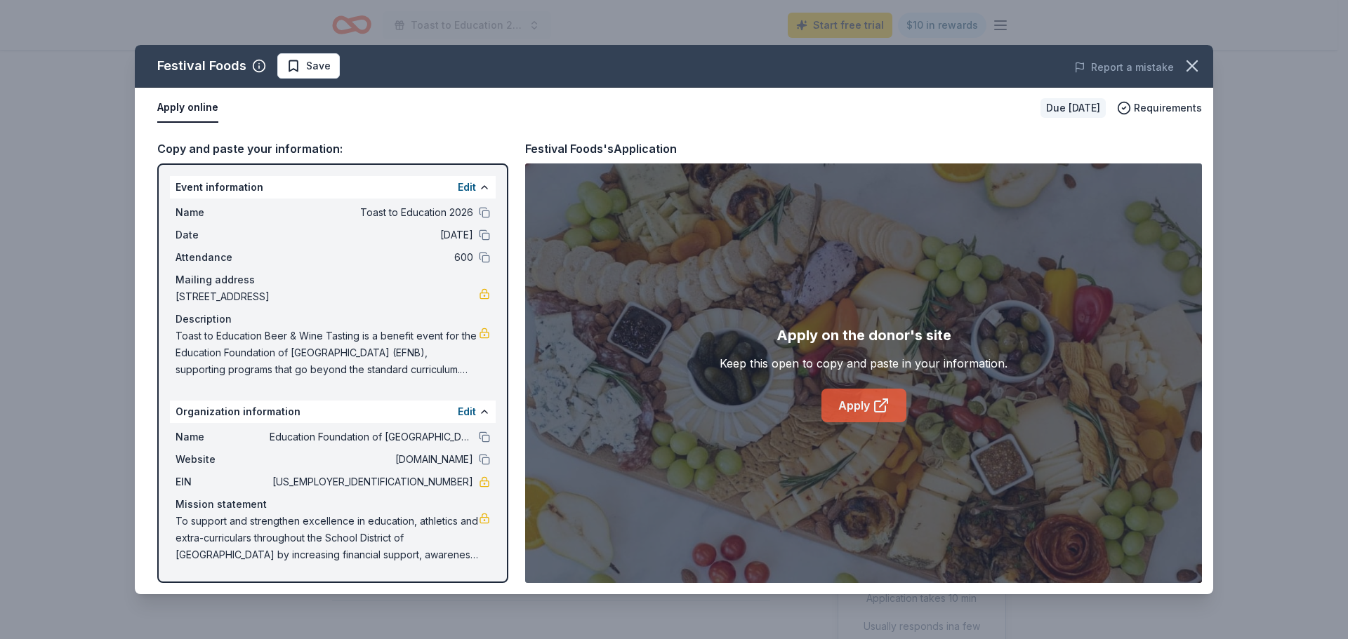
click at [858, 400] on link "Apply" at bounding box center [863, 406] width 85 height 34
click at [308, 70] on span "Save" at bounding box center [318, 66] width 25 height 17
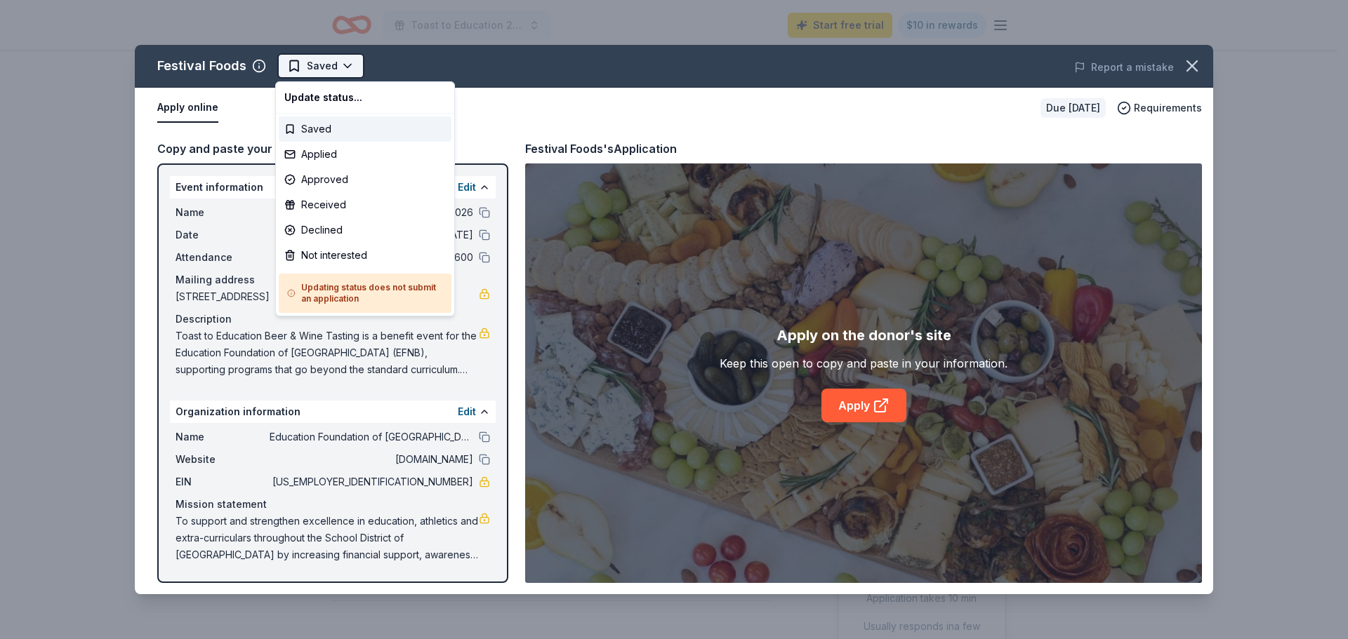
click at [338, 65] on html "Toast to Education 2026 Start free trial $10 in rewards Due in 135 days Share F…" at bounding box center [674, 319] width 1348 height 639
click at [337, 151] on div "Applied" at bounding box center [365, 154] width 173 height 25
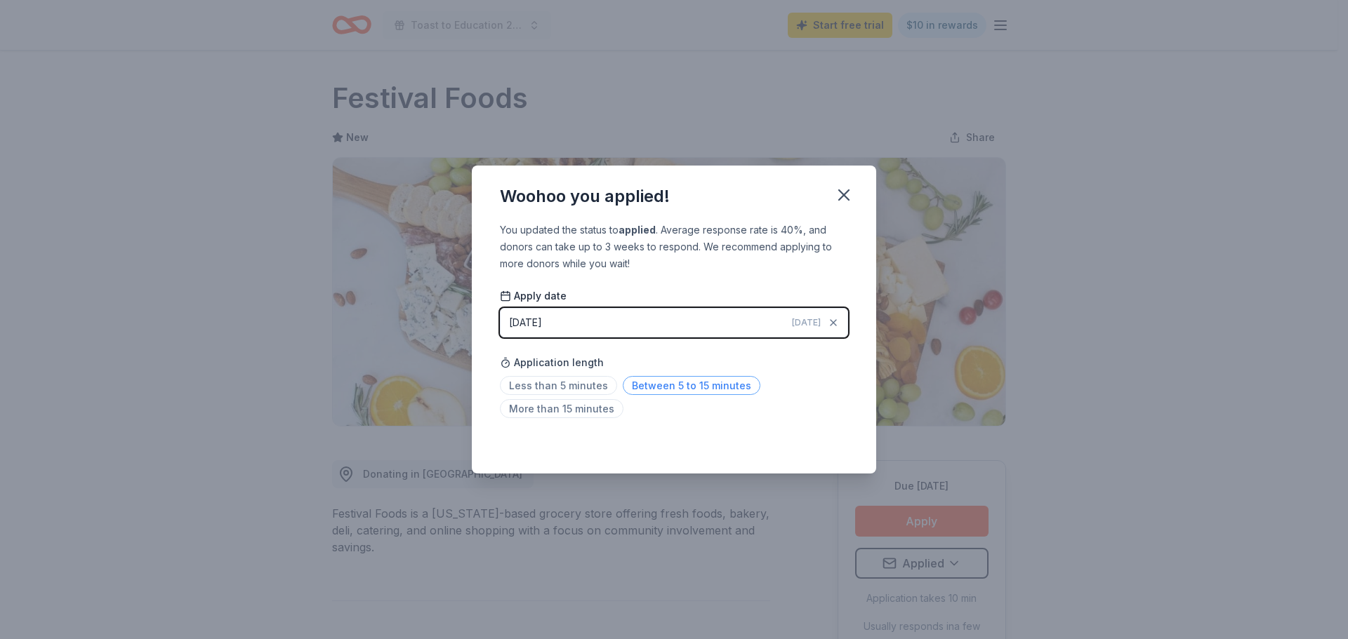
click at [642, 383] on span "Between 5 to 15 minutes" at bounding box center [692, 385] width 138 height 19
click at [844, 202] on icon "button" at bounding box center [844, 195] width 20 height 20
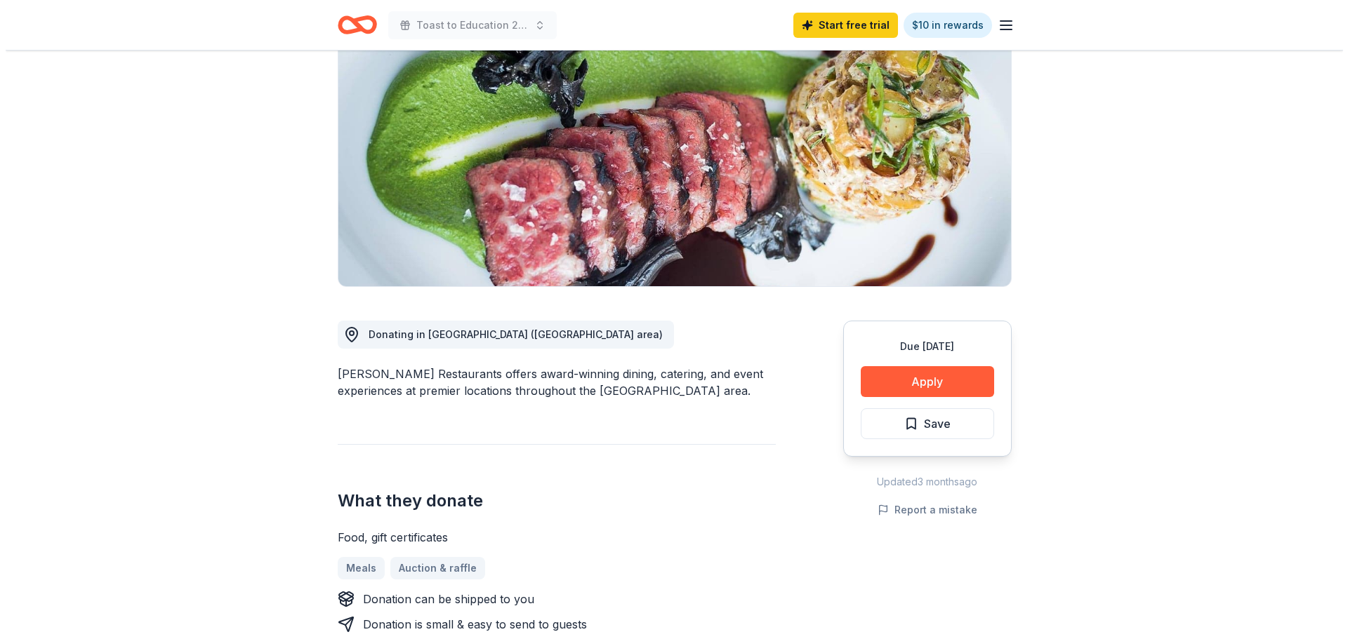
scroll to position [140, 0]
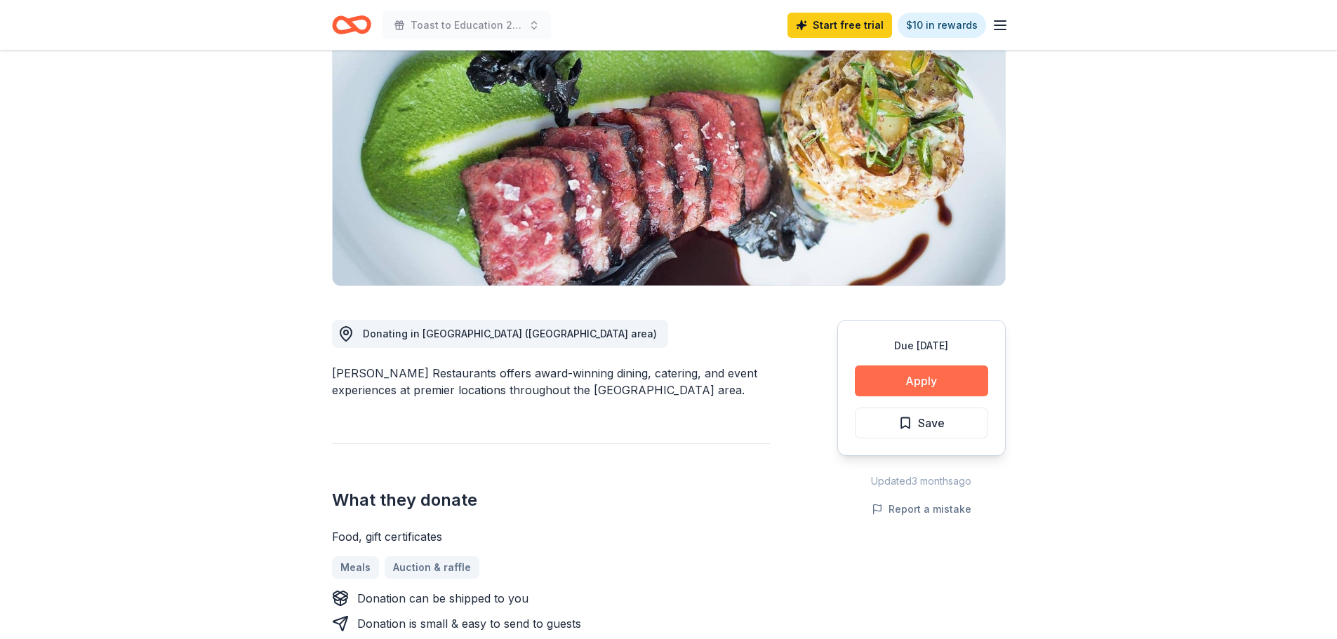
click at [974, 395] on button "Apply" at bounding box center [921, 381] width 133 height 31
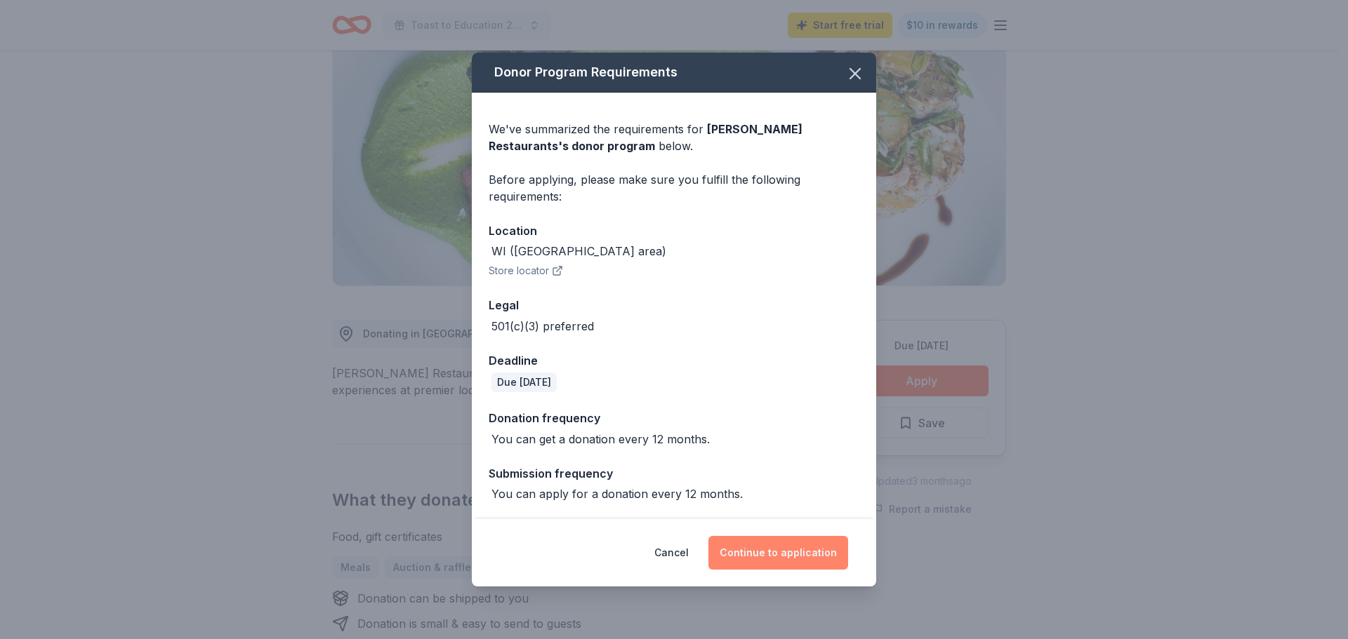
click at [756, 542] on button "Continue to application" at bounding box center [778, 553] width 140 height 34
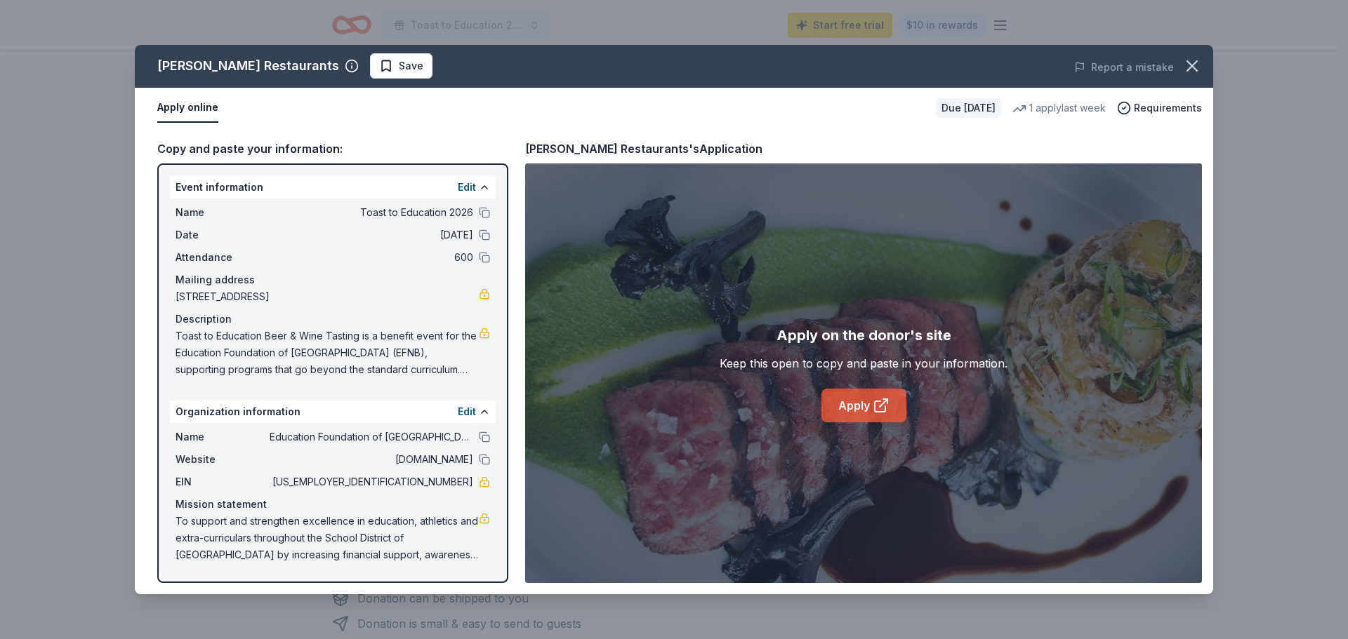
click at [873, 404] on icon at bounding box center [881, 405] width 17 height 17
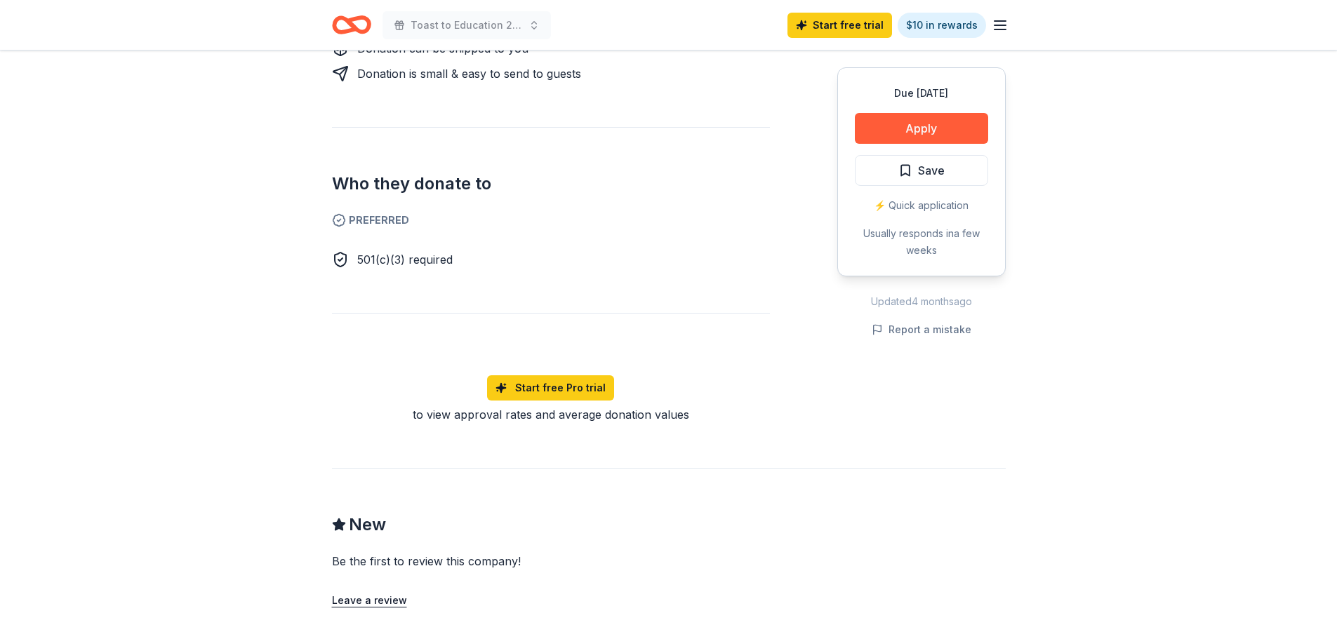
scroll to position [233, 0]
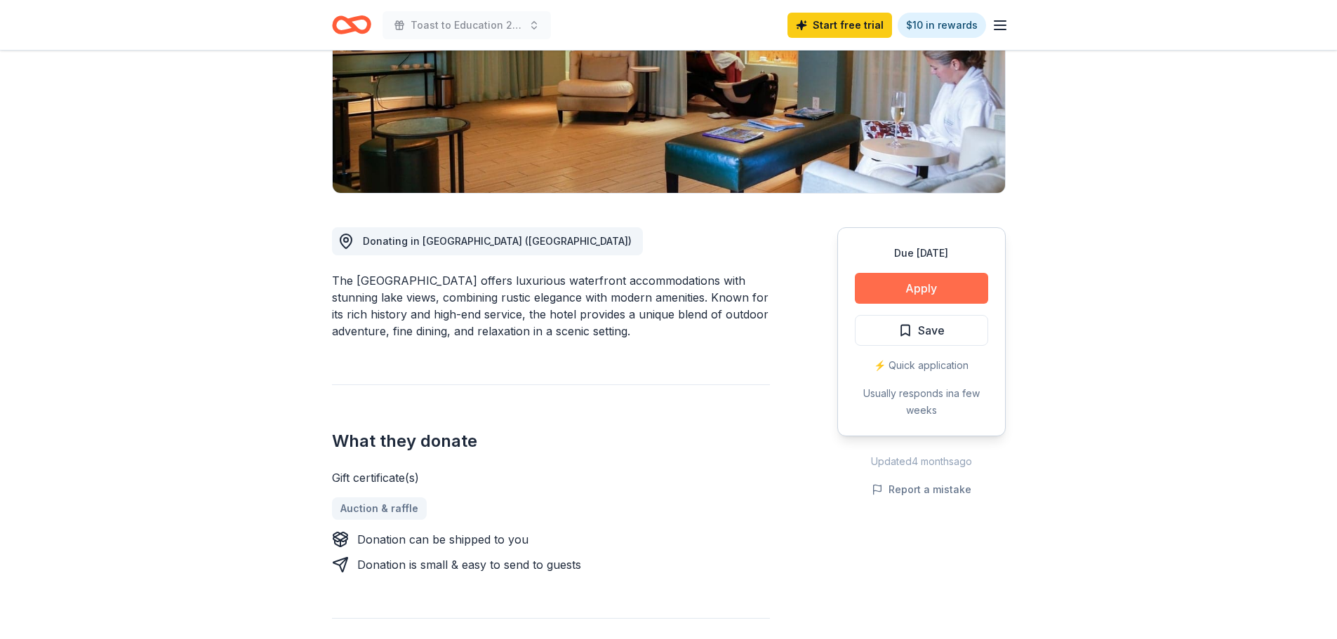
click at [924, 289] on button "Apply" at bounding box center [921, 288] width 133 height 31
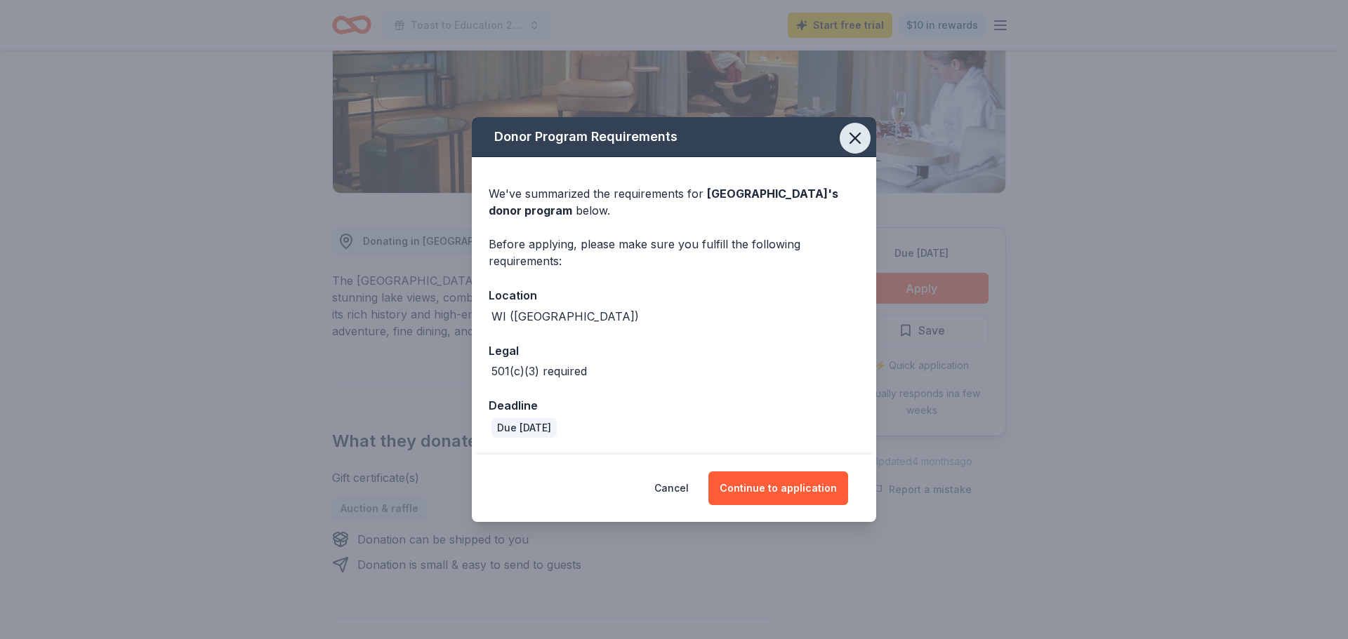
click at [848, 138] on icon "button" at bounding box center [855, 138] width 20 height 20
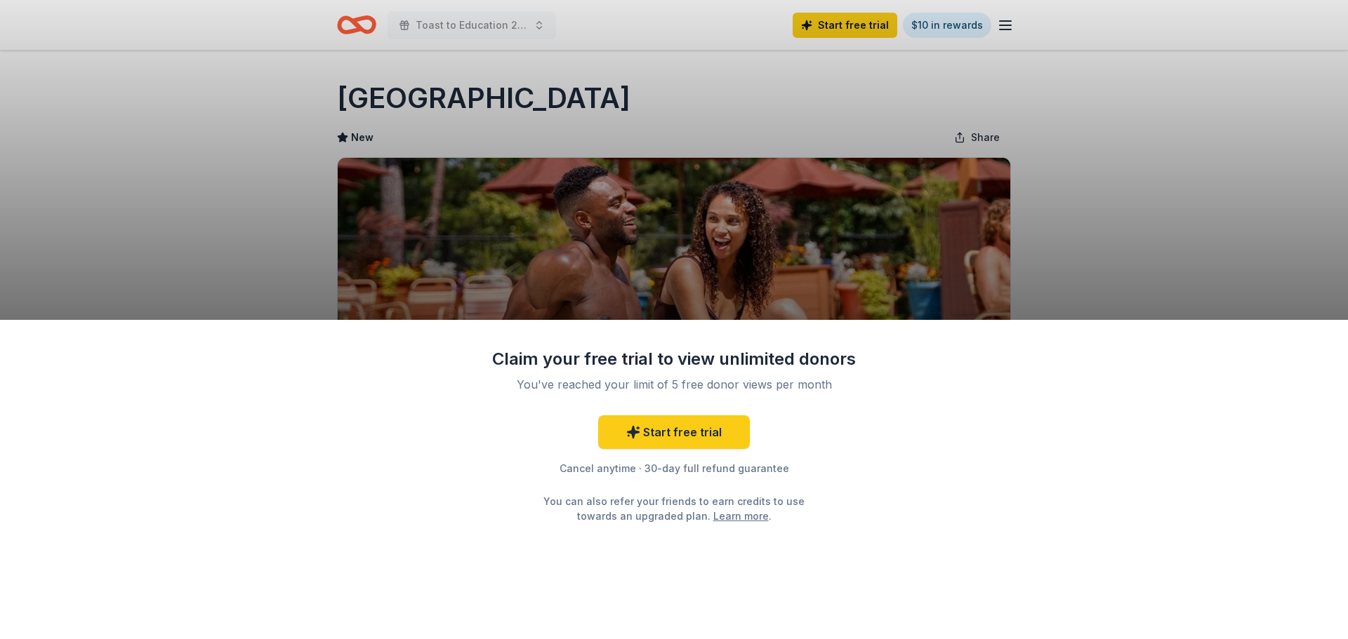
click at [713, 518] on link "Learn more" at bounding box center [740, 516] width 55 height 15
